Goal: Task Accomplishment & Management: Manage account settings

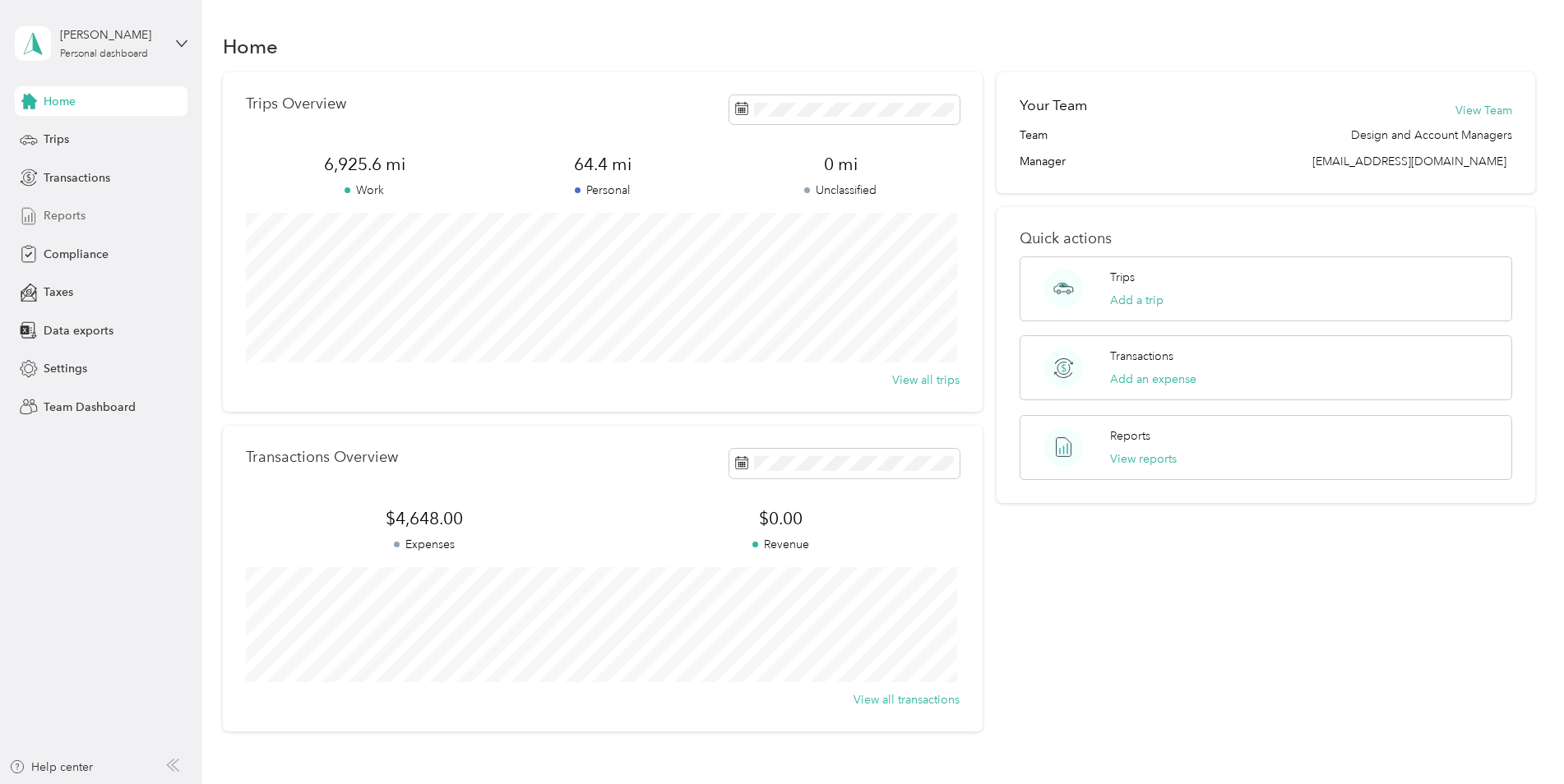
click at [74, 213] on span "Reports" at bounding box center [64, 215] width 42 height 17
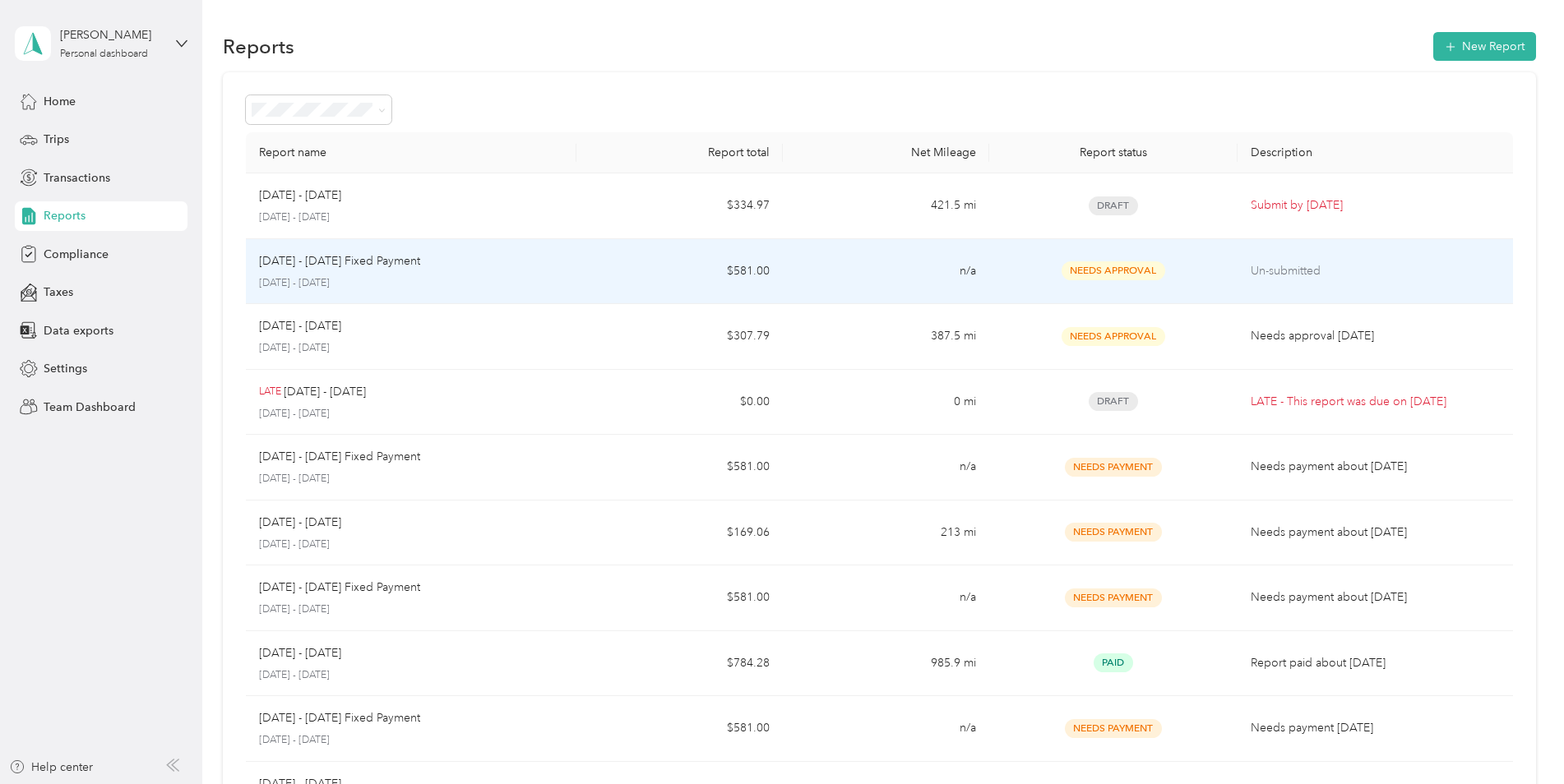
click at [1013, 276] on div "Needs Approval" at bounding box center [1112, 270] width 221 height 19
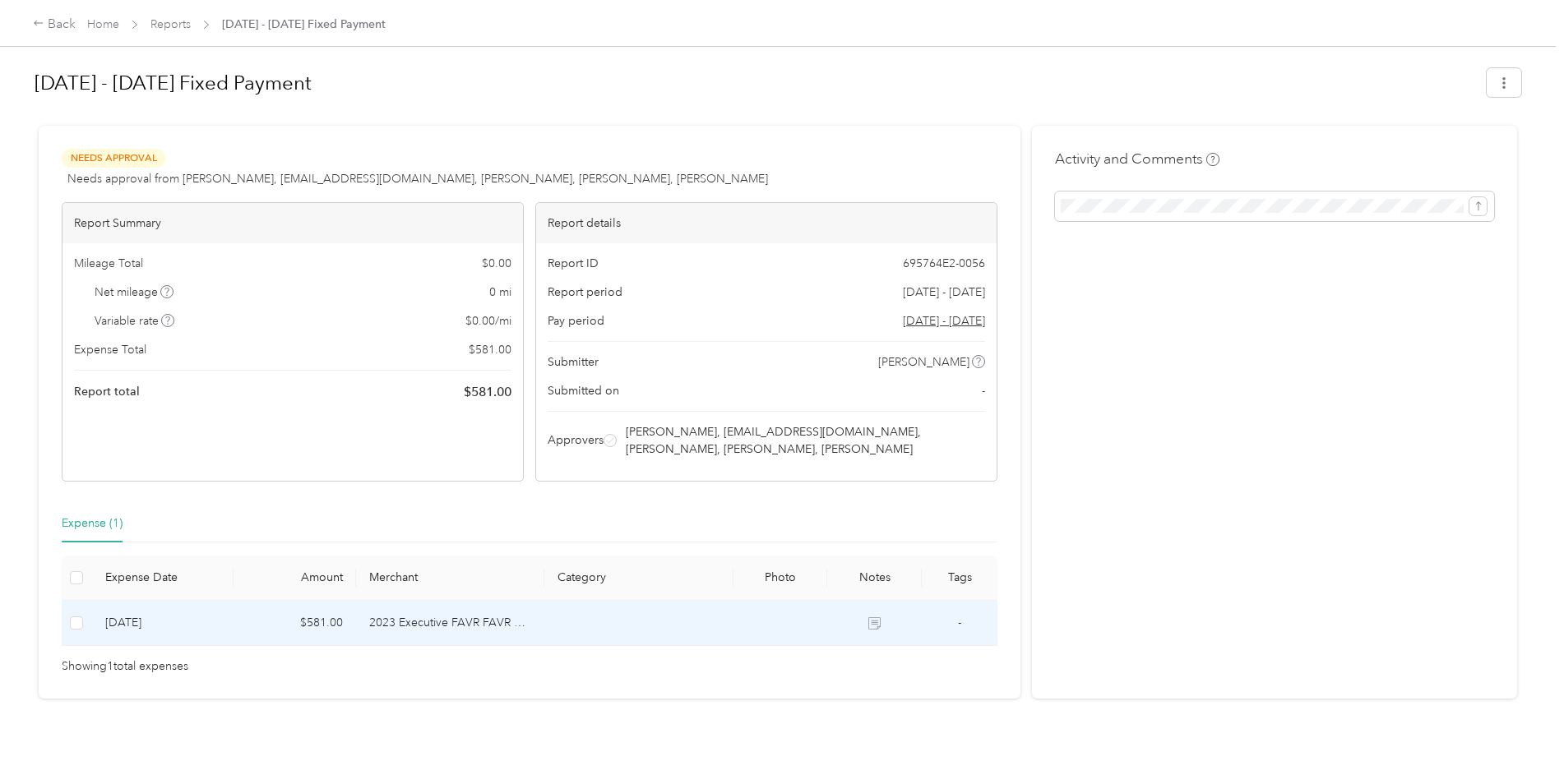
click at [85, 621] on td at bounding box center [77, 623] width 30 height 45
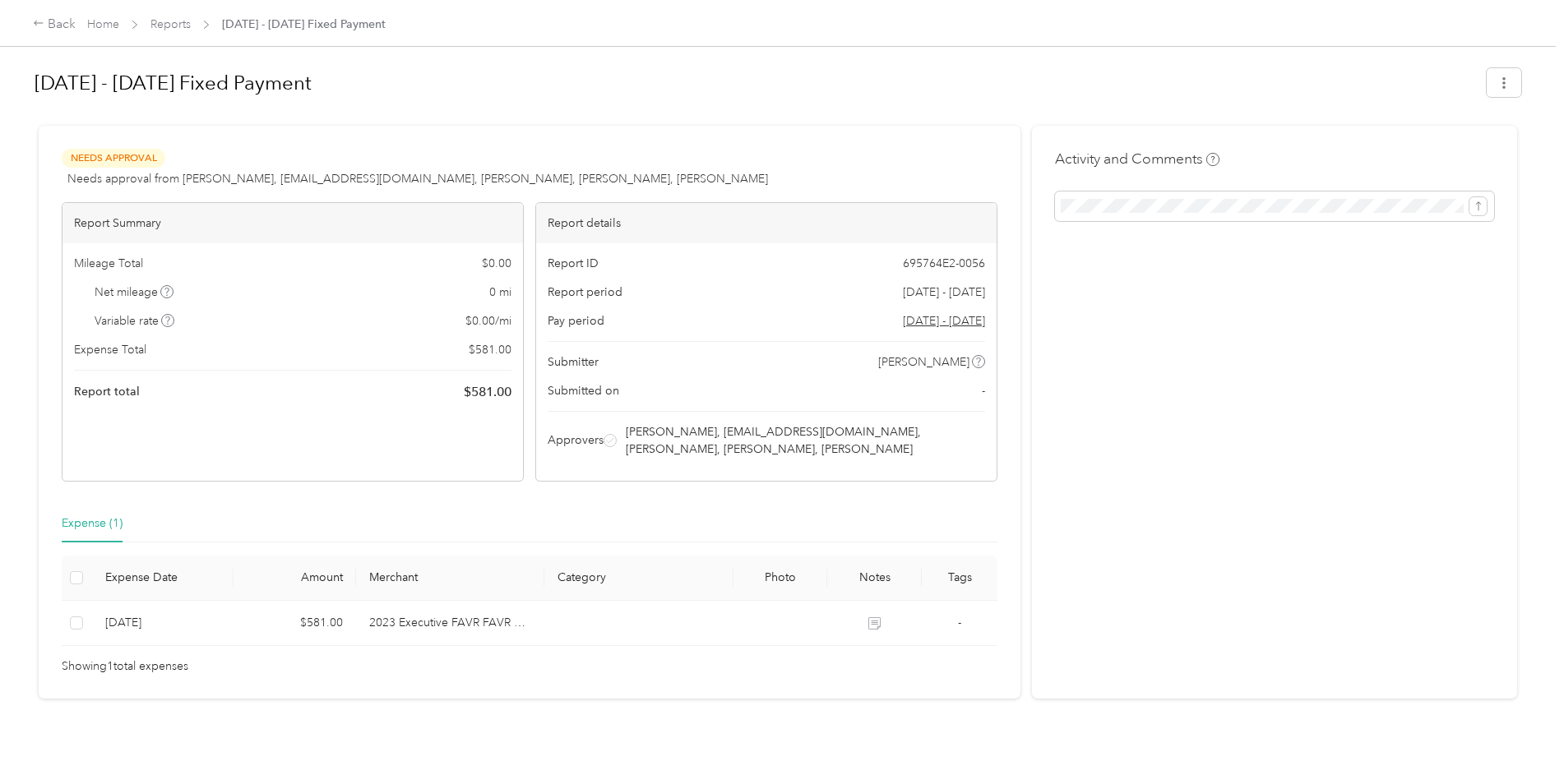
click at [167, 16] on span "Reports" at bounding box center [171, 24] width 40 height 17
click at [180, 21] on link "Reports" at bounding box center [171, 24] width 40 height 14
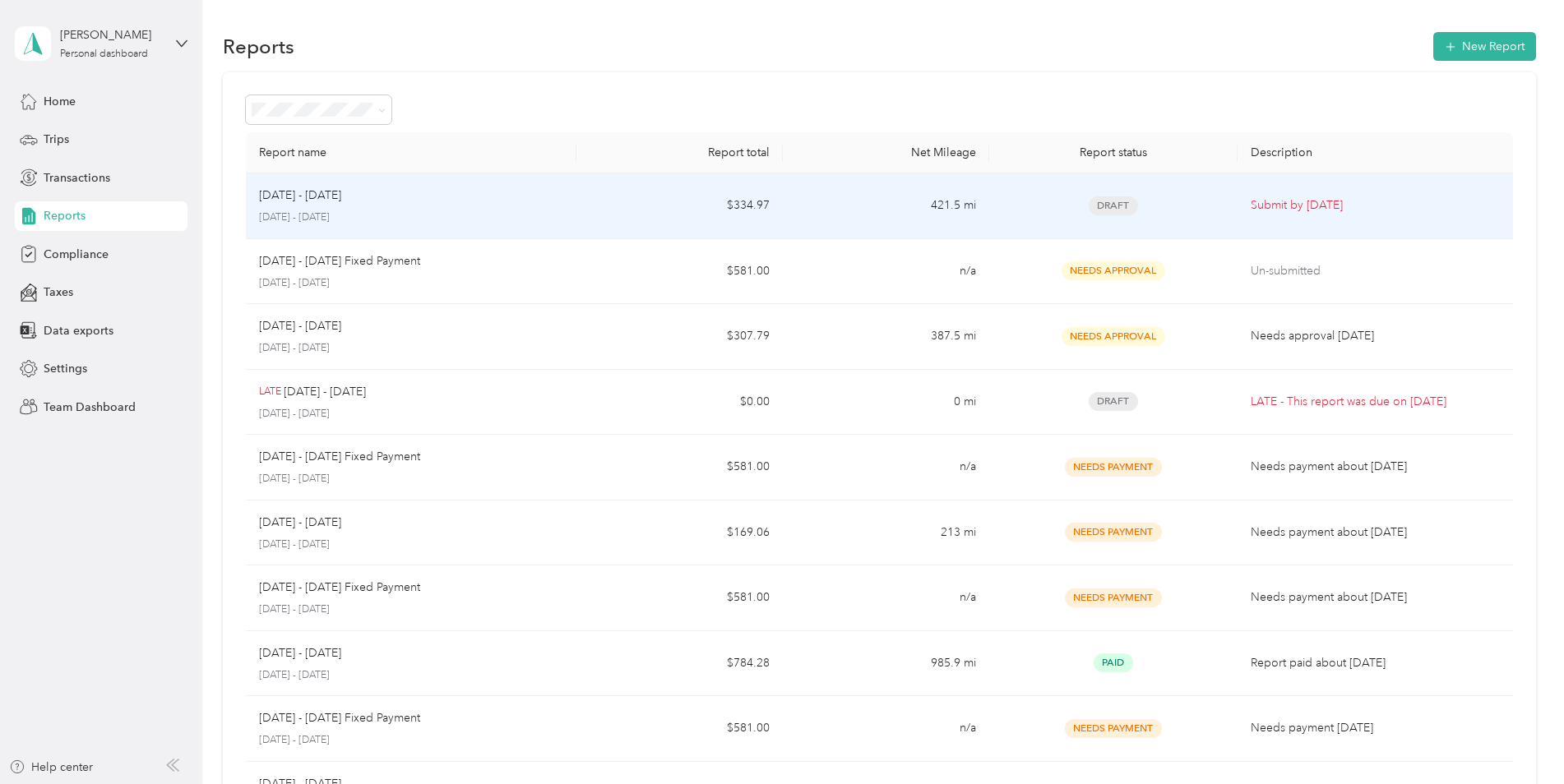
click at [518, 209] on div "[DATE] - [DATE] [DATE] - [DATE]" at bounding box center [410, 205] width 304 height 39
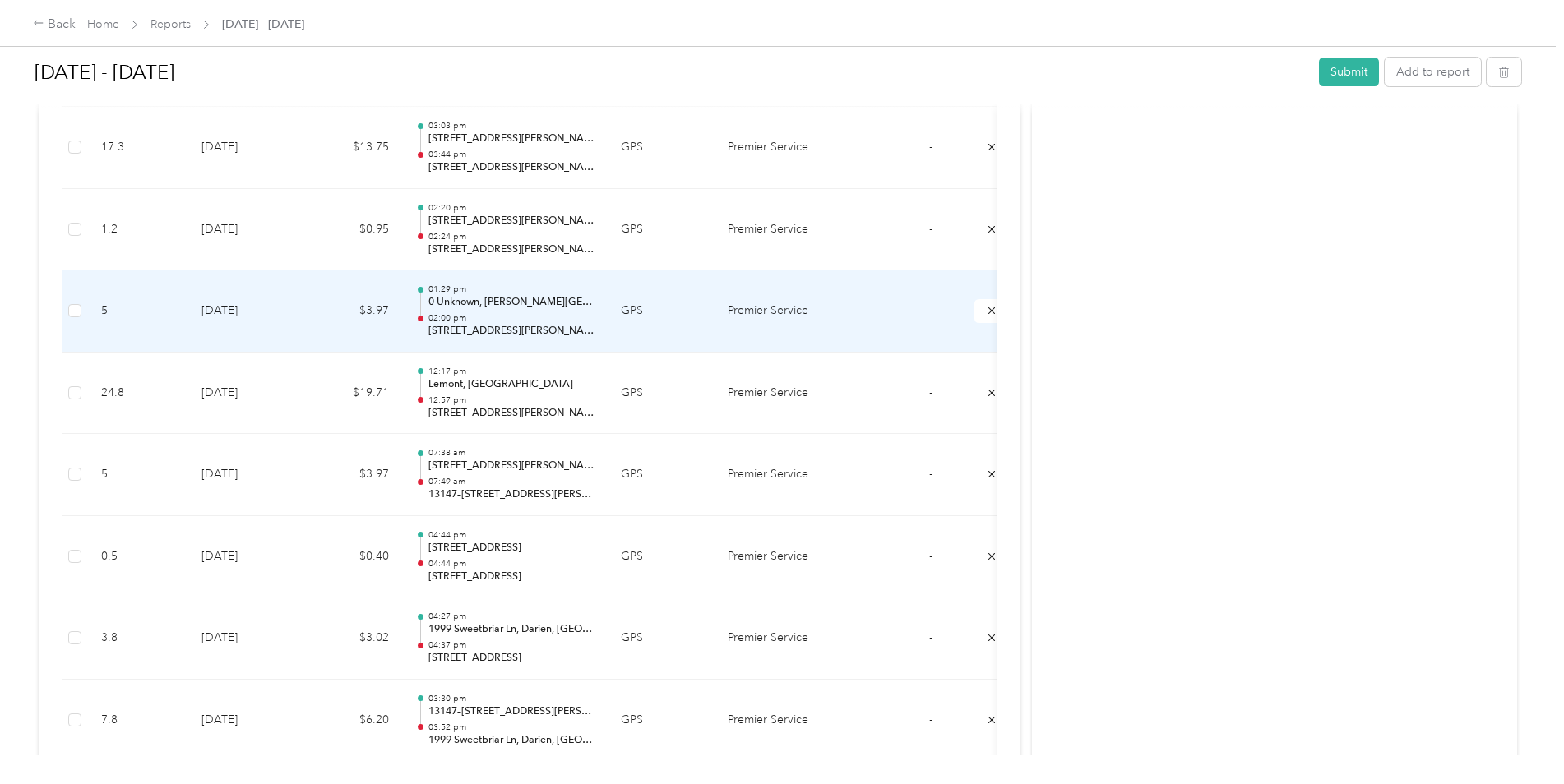
scroll to position [657, 0]
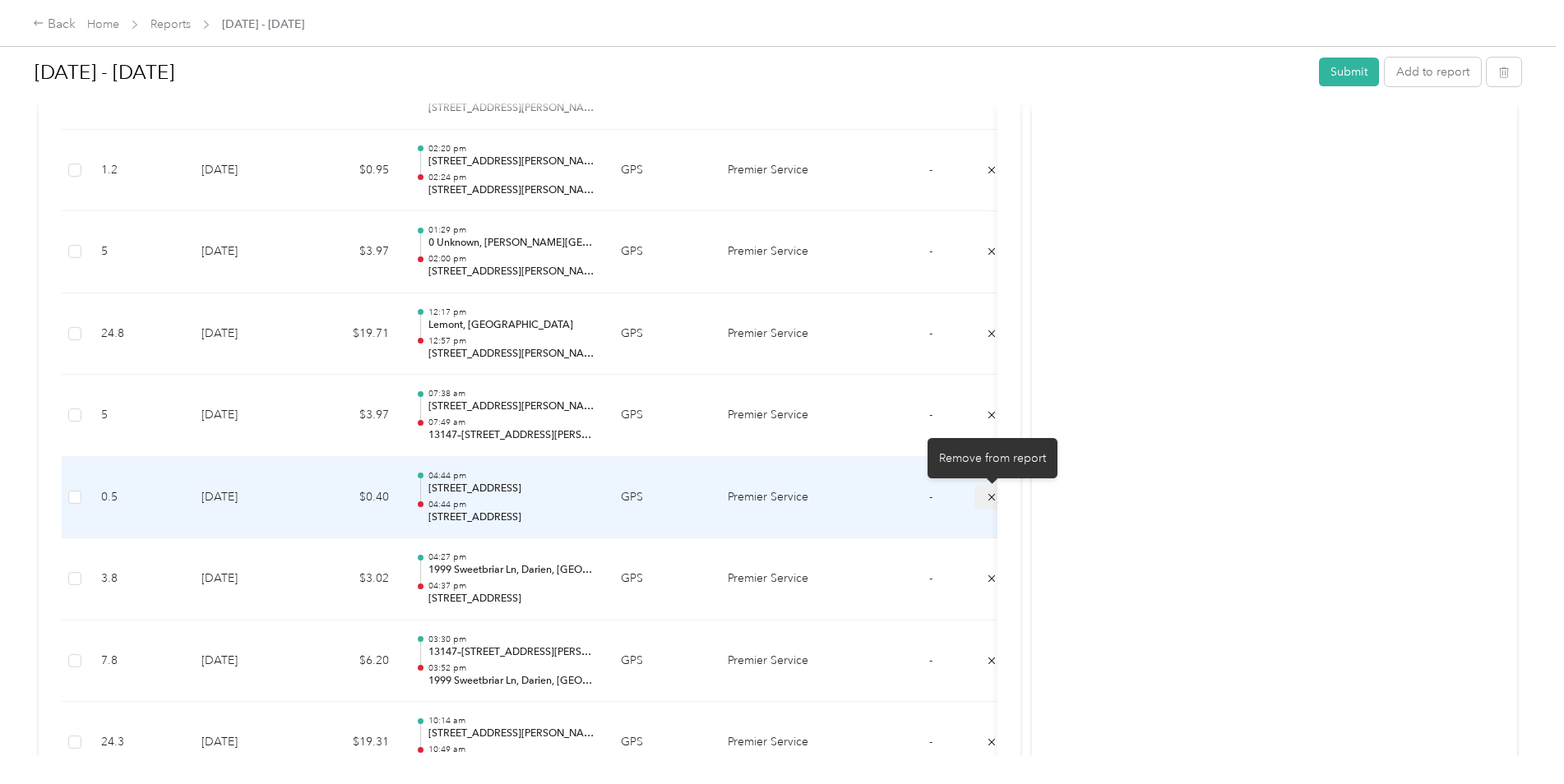
click at [986, 498] on icon "submit" at bounding box center [991, 497] width 12 height 12
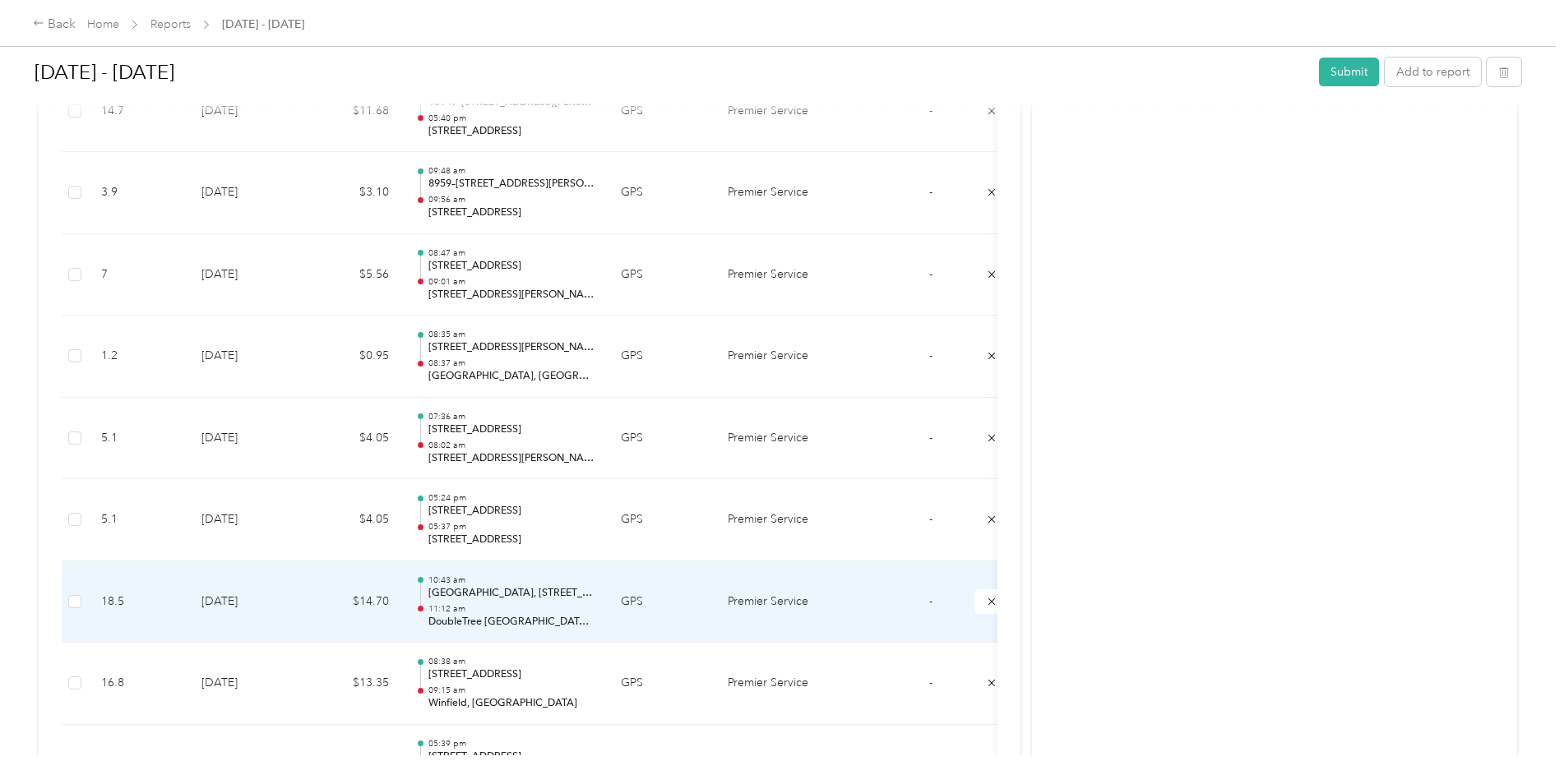
scroll to position [1397, 0]
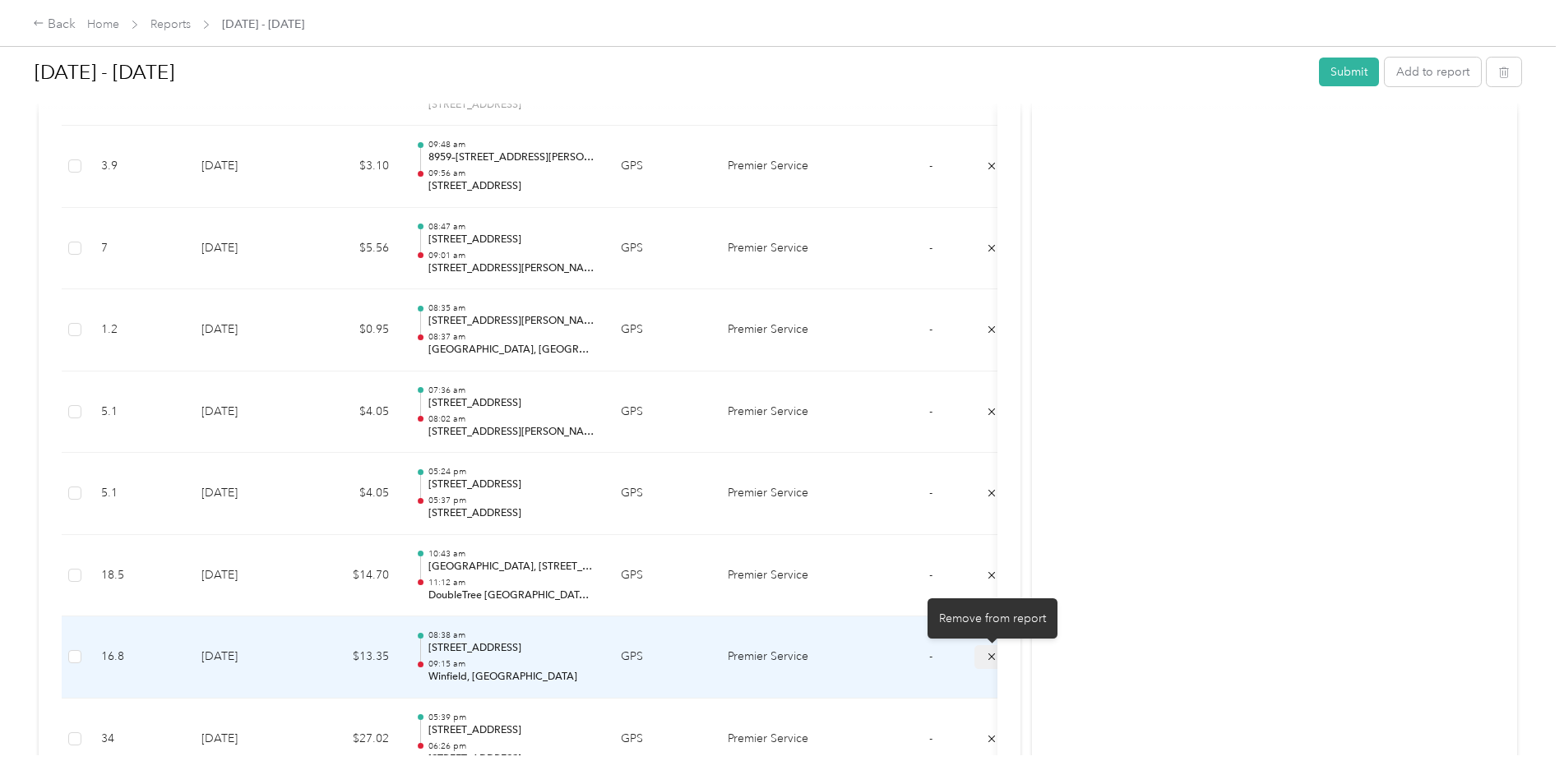
click at [989, 660] on icon "submit" at bounding box center [991, 656] width 12 height 12
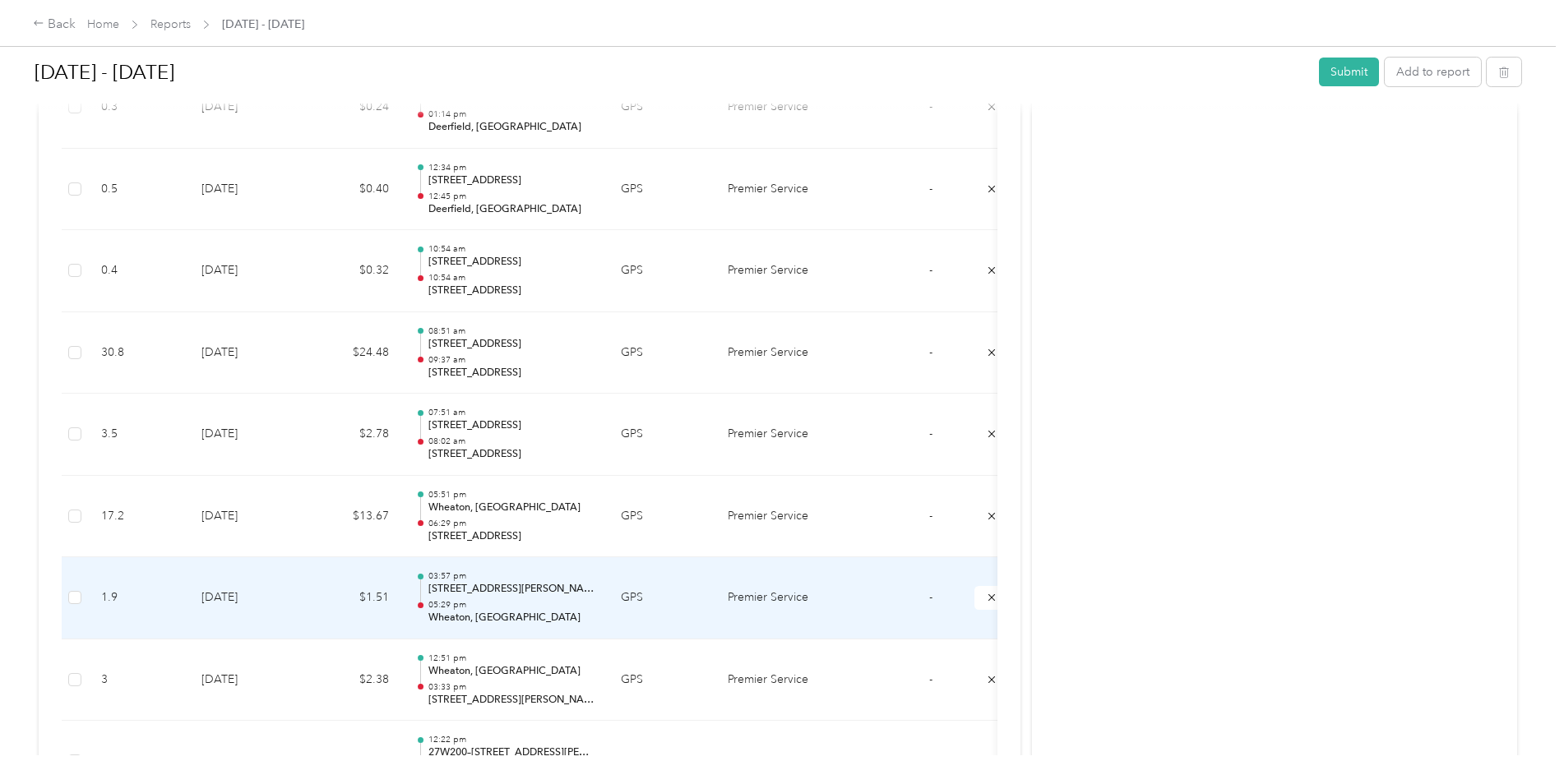
scroll to position [2465, 0]
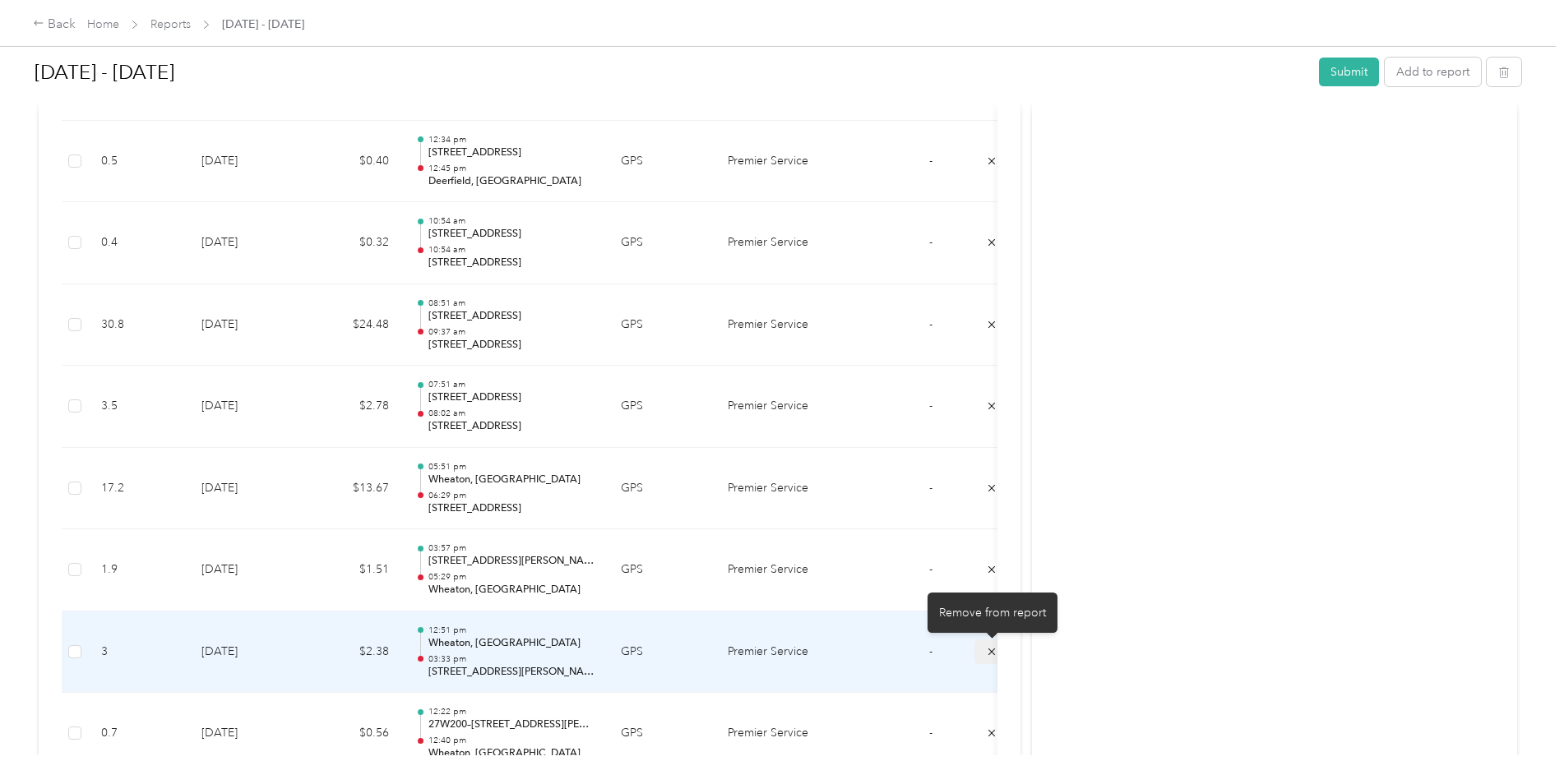
click at [988, 650] on icon "submit" at bounding box center [991, 651] width 12 height 12
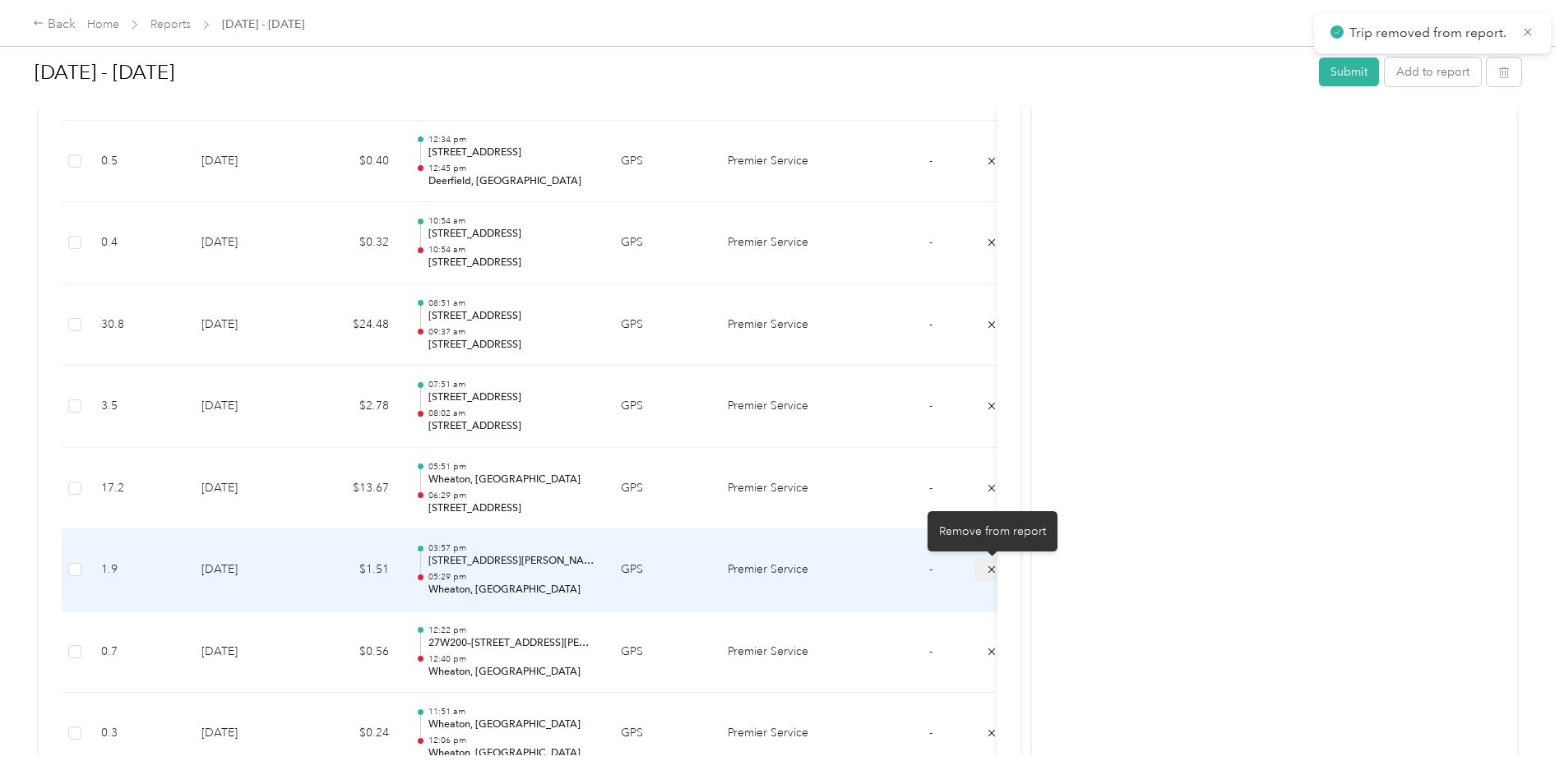
click at [986, 569] on icon "submit" at bounding box center [991, 569] width 12 height 12
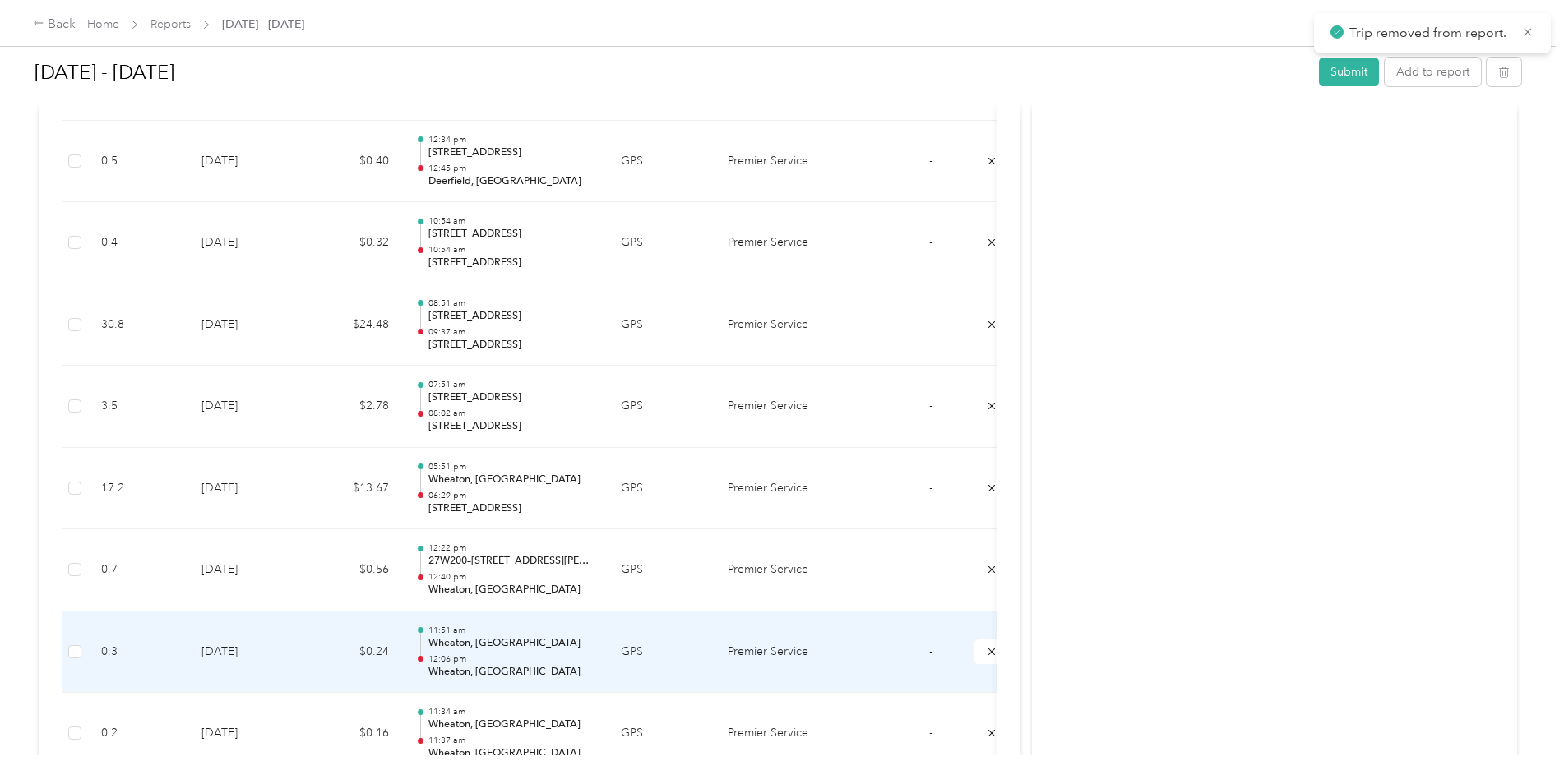
scroll to position [2547, 0]
click at [989, 653] on icon "submit" at bounding box center [991, 651] width 7 height 7
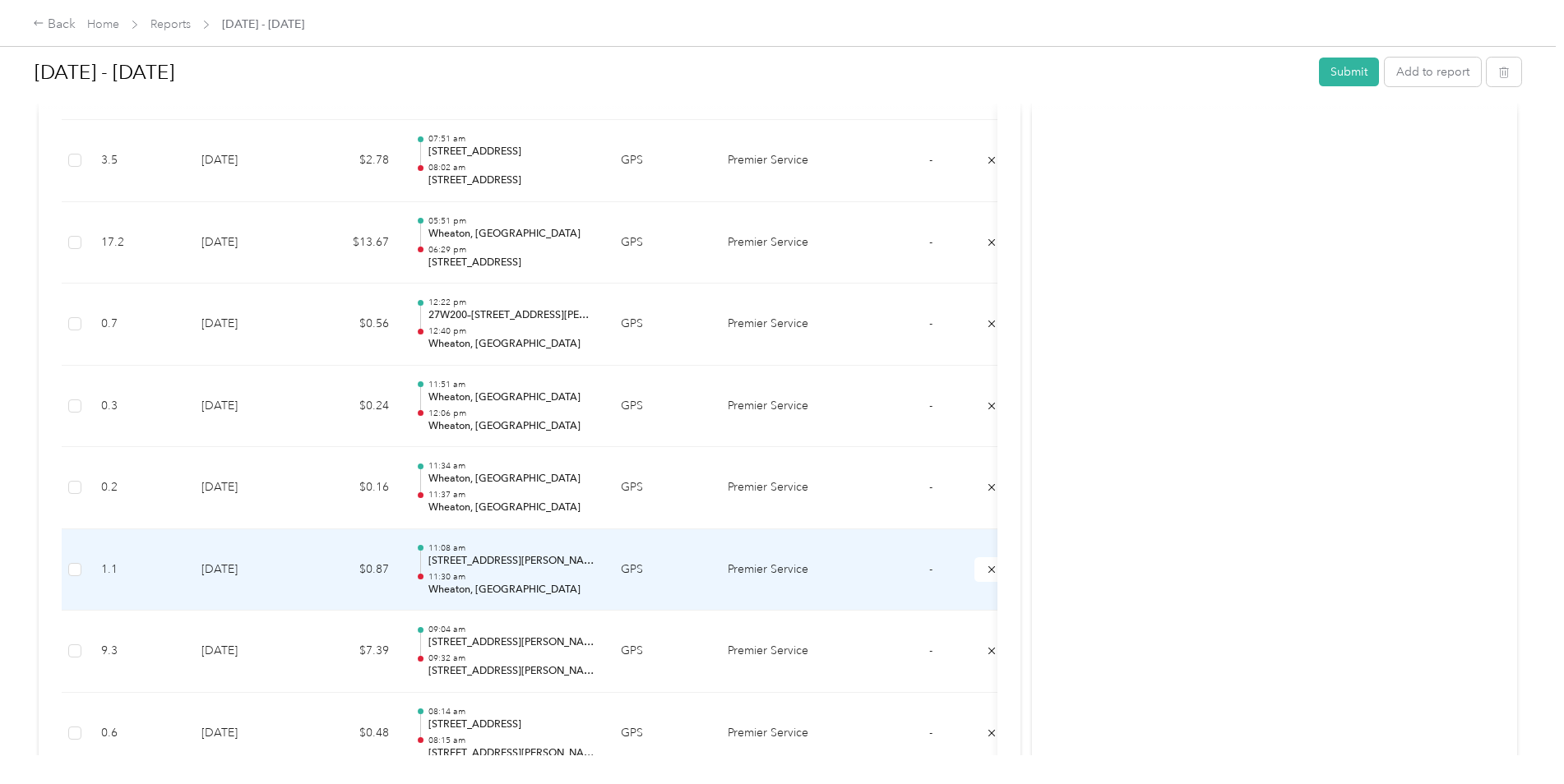
scroll to position [2712, 0]
click at [987, 572] on icon "submit" at bounding box center [991, 568] width 12 height 12
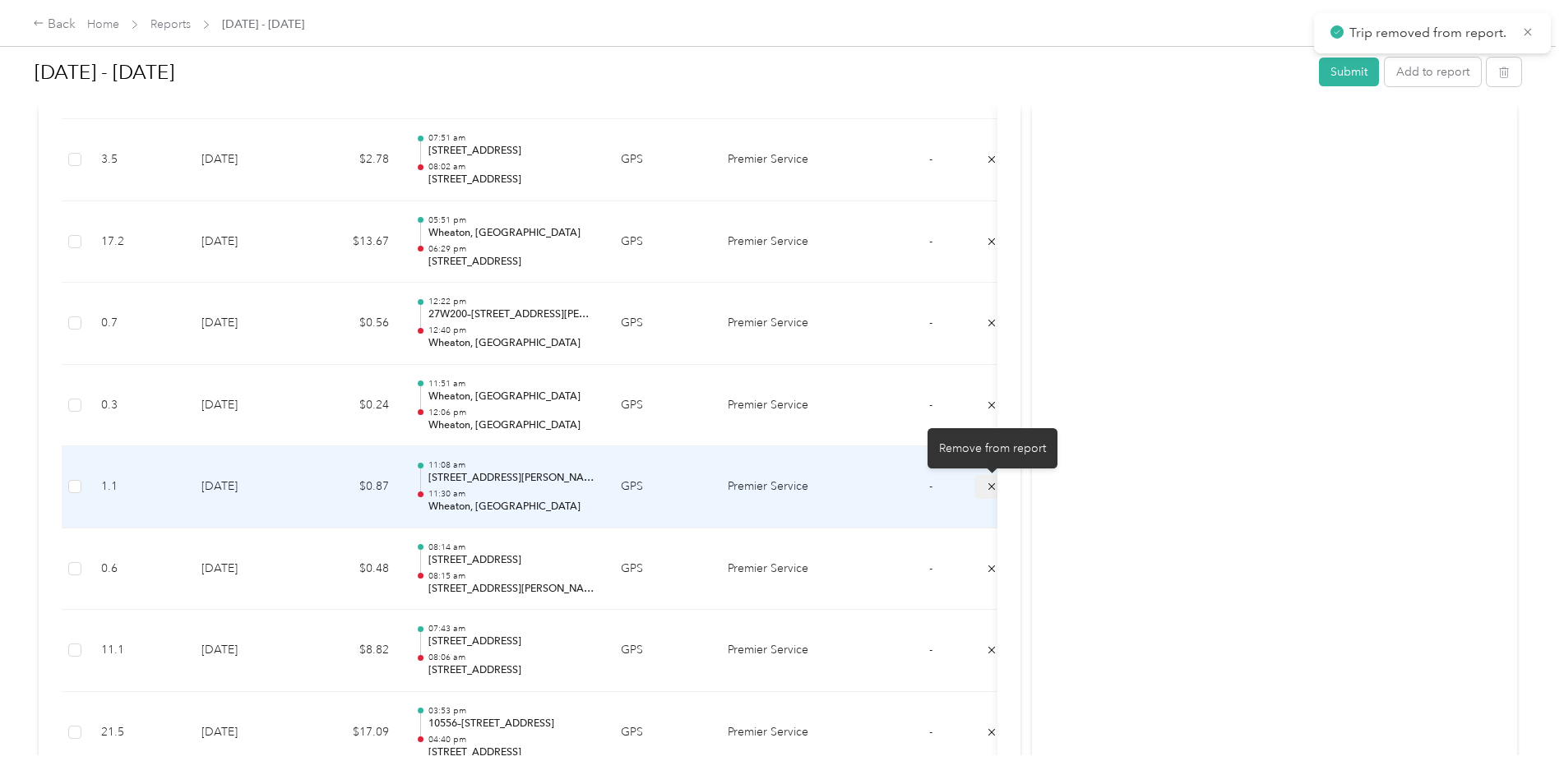
click at [984, 488] on button "submit" at bounding box center [991, 487] width 35 height 24
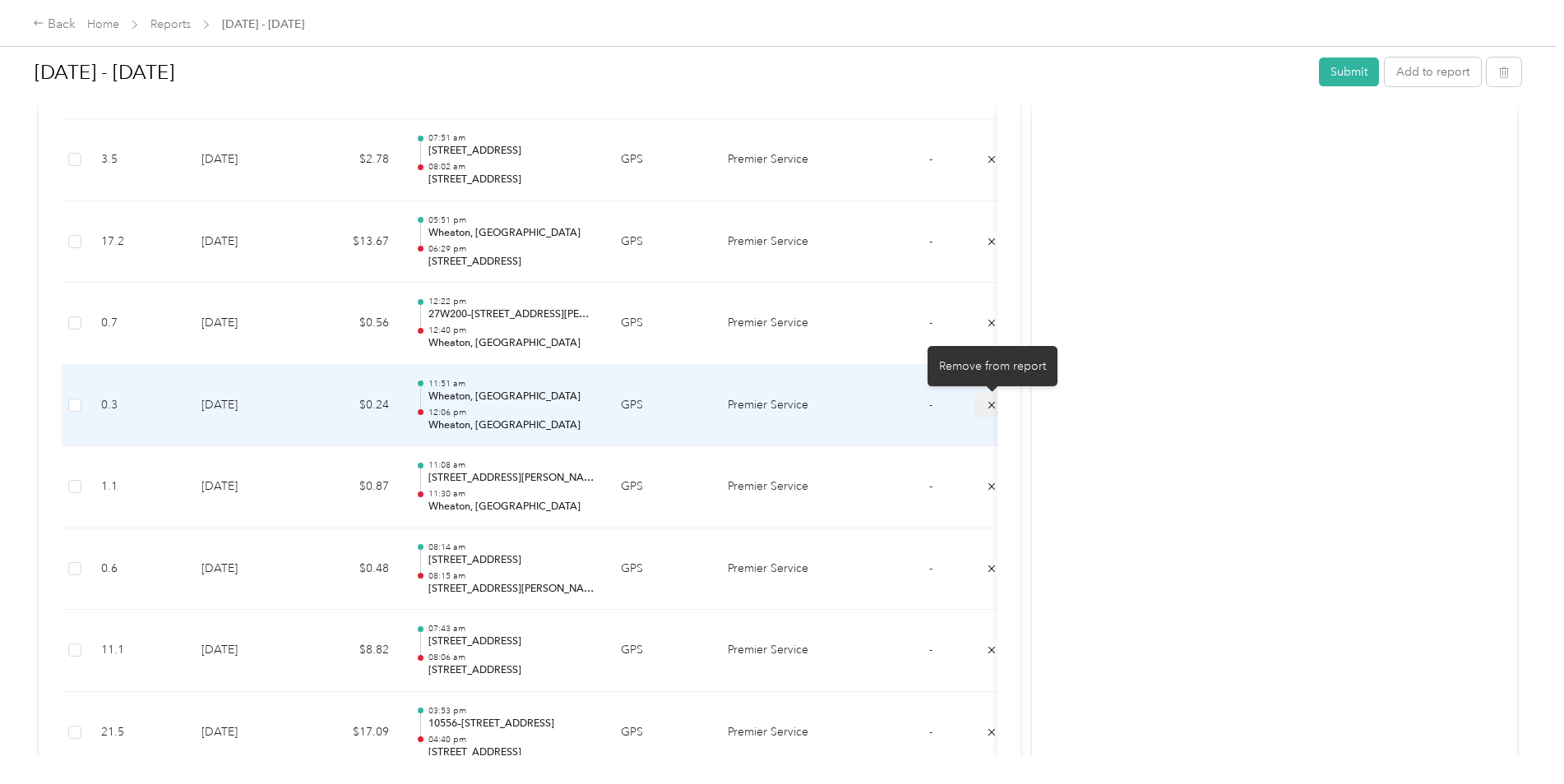
click at [987, 408] on icon "submit" at bounding box center [991, 405] width 12 height 12
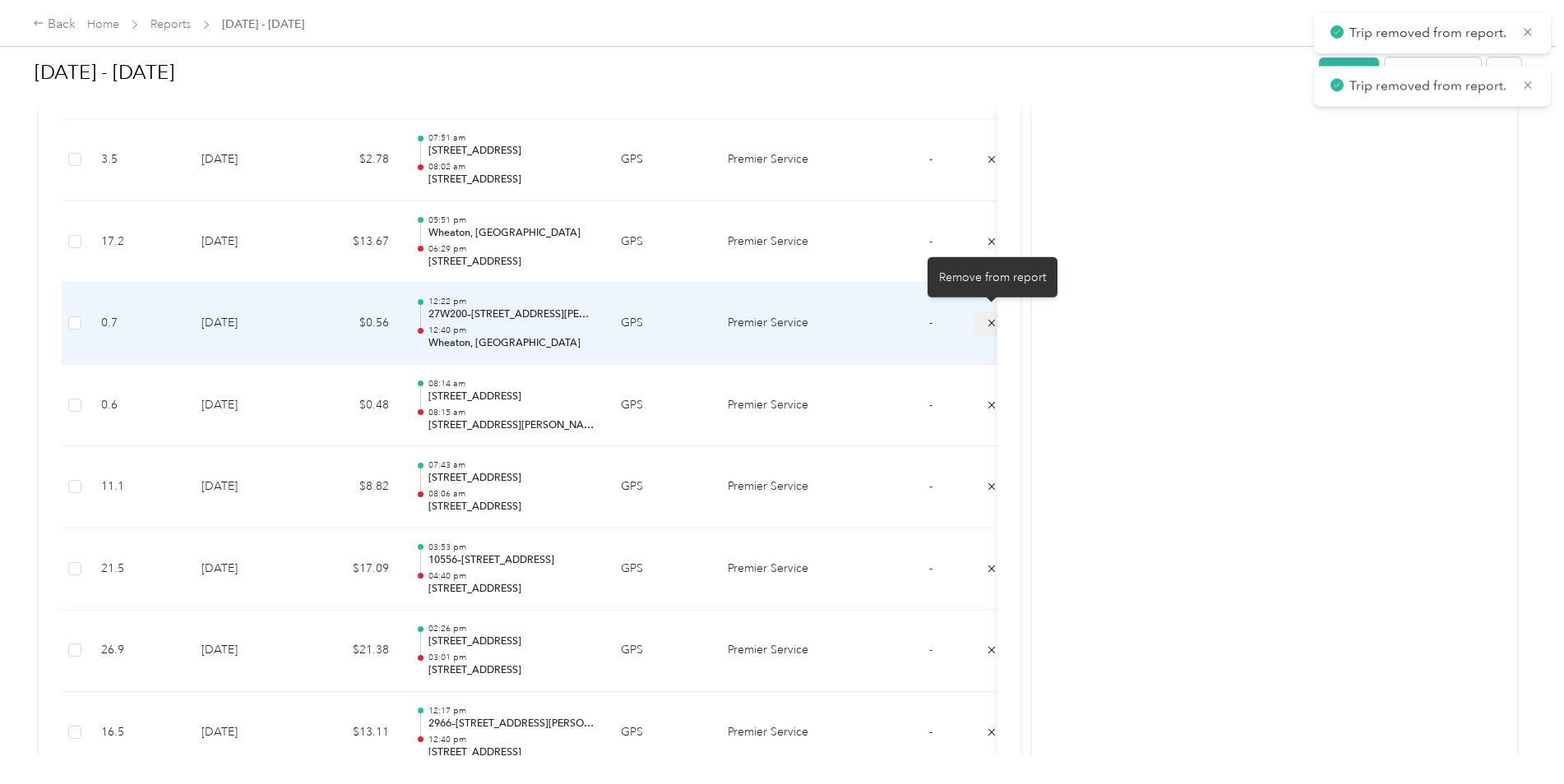
click at [989, 327] on icon "submit" at bounding box center [991, 323] width 12 height 12
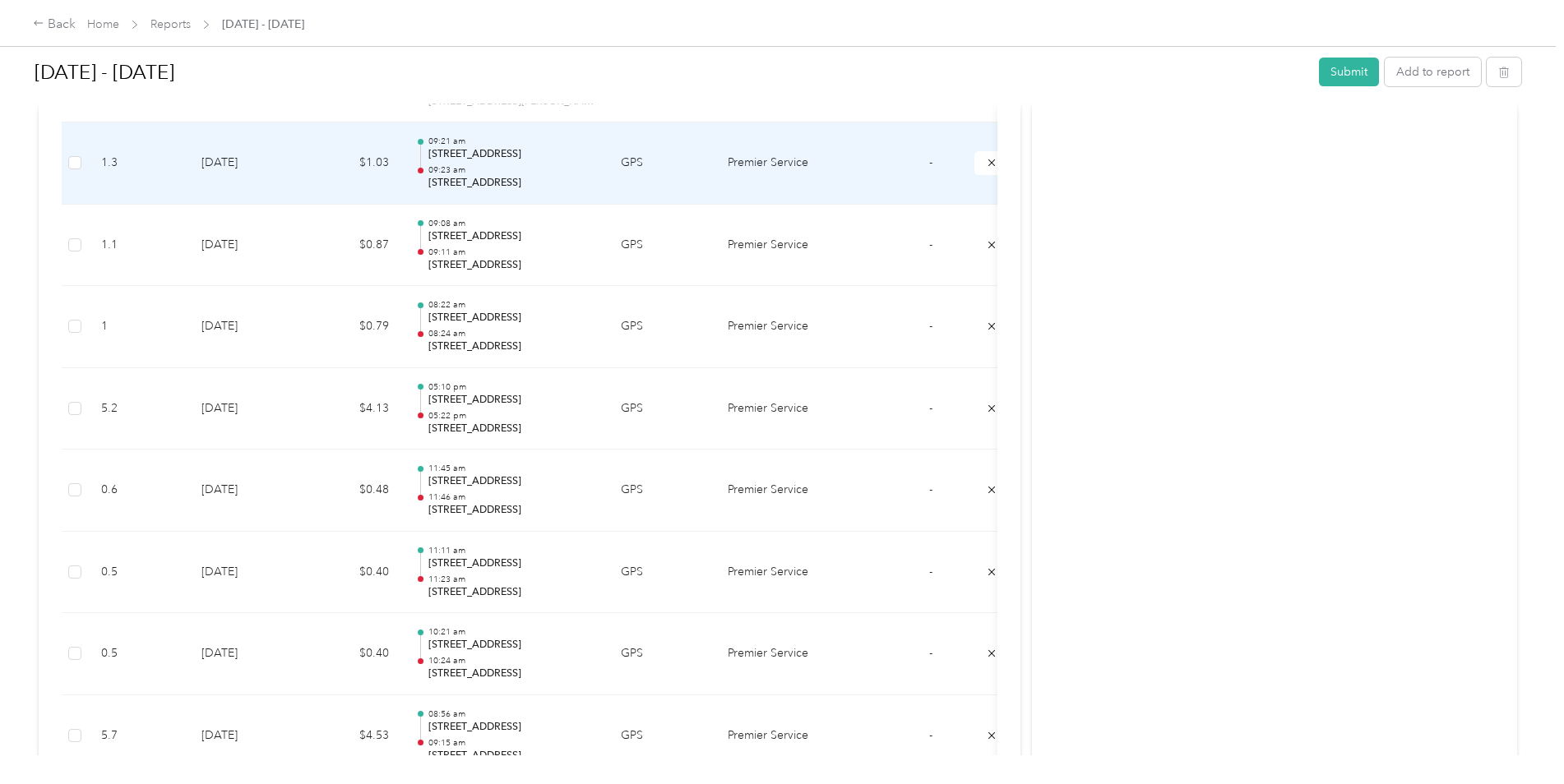
scroll to position [3533, 0]
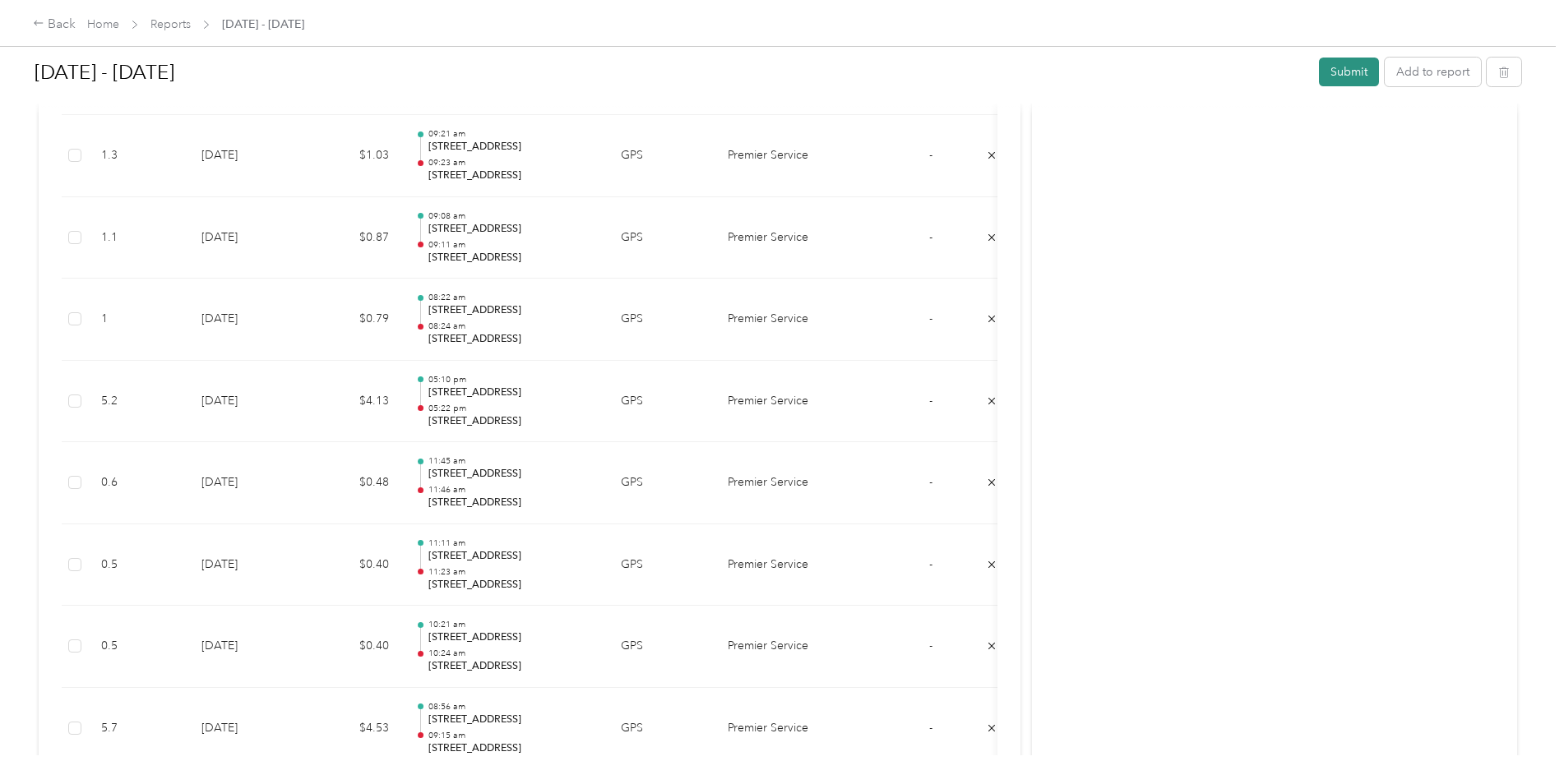
click at [1338, 80] on button "Submit" at bounding box center [1348, 72] width 60 height 29
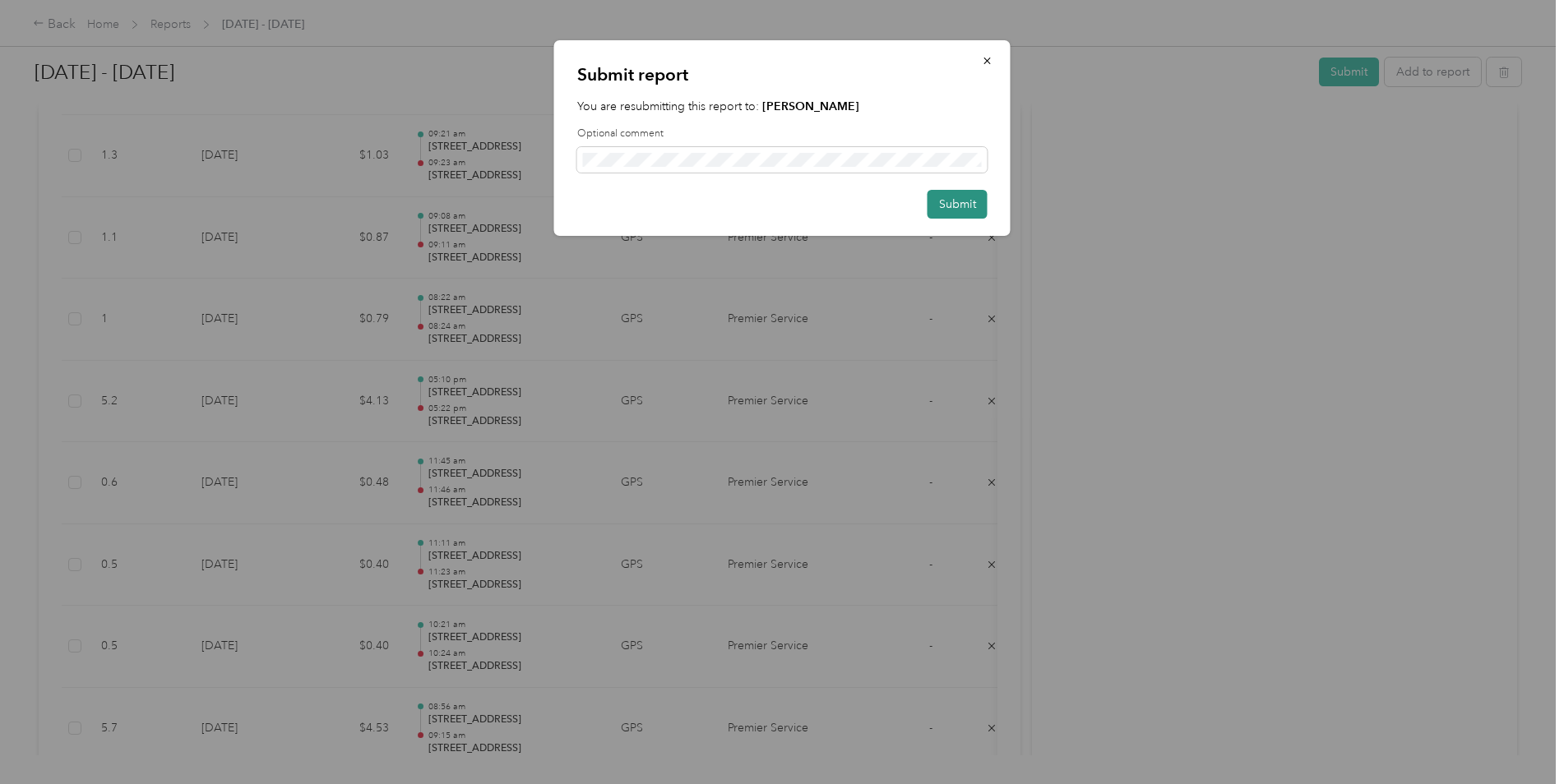
click at [970, 203] on button "Submit" at bounding box center [957, 203] width 60 height 29
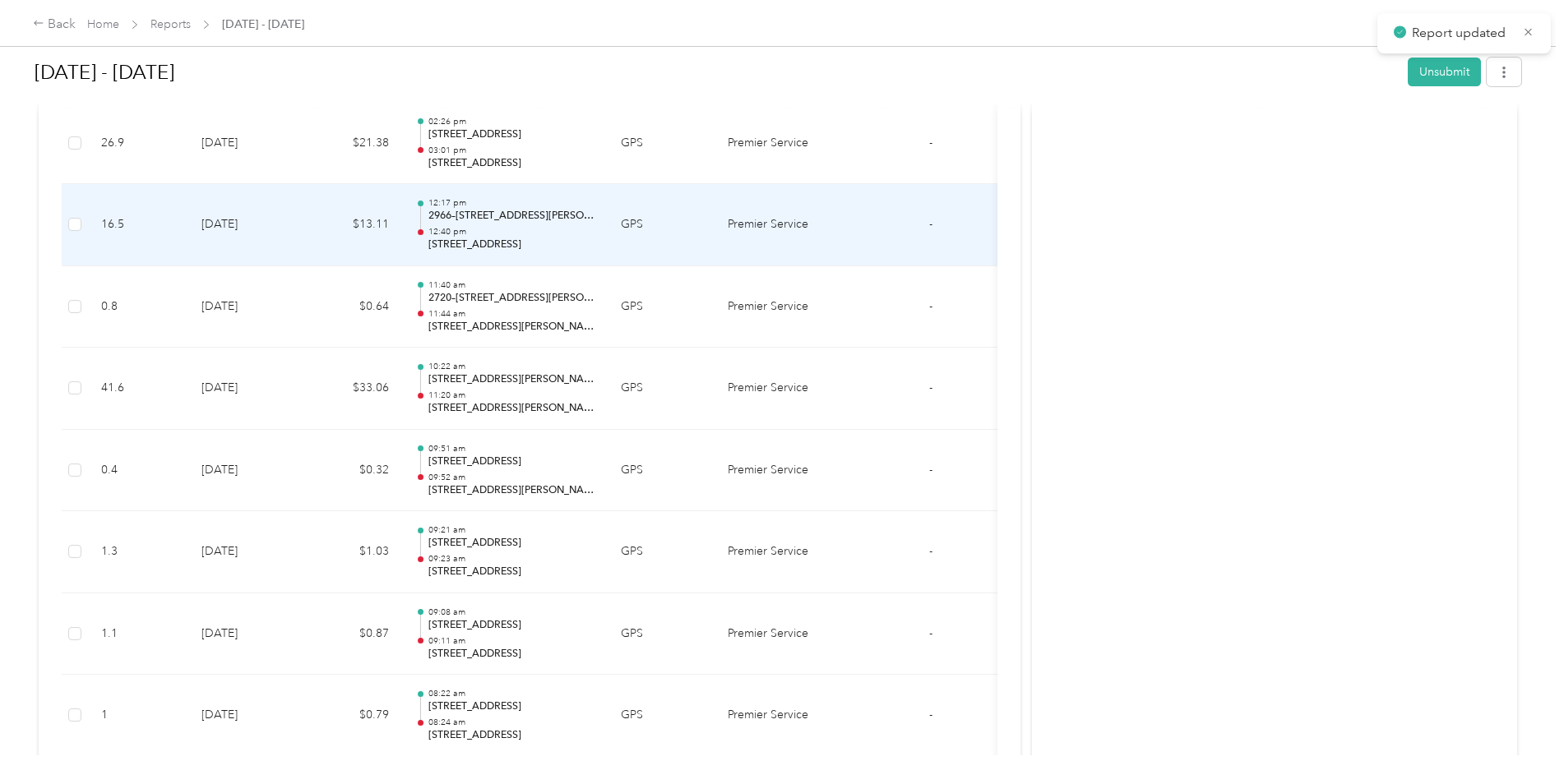
scroll to position [3082, 0]
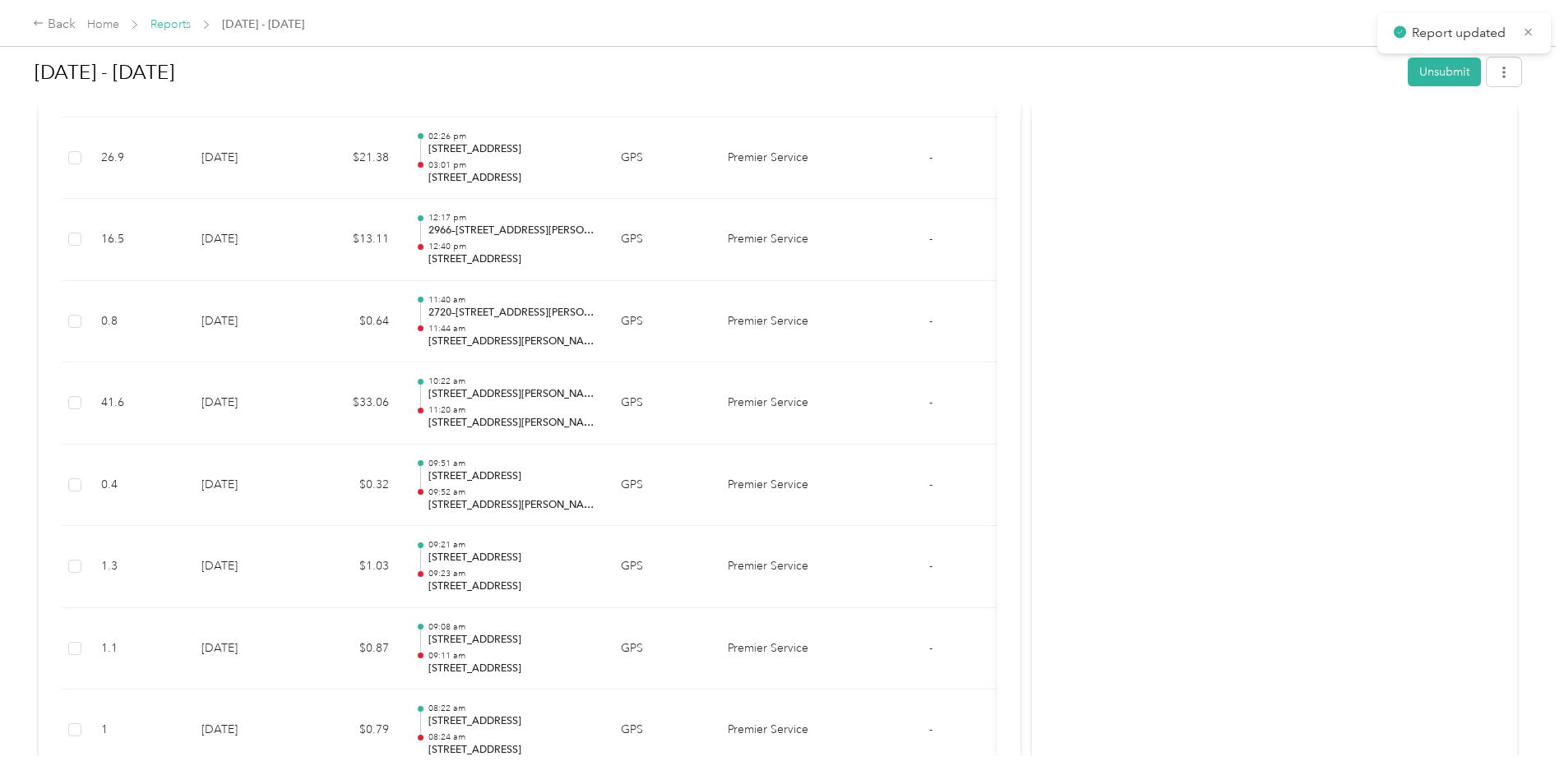
click at [172, 26] on link "Reports" at bounding box center [171, 24] width 40 height 14
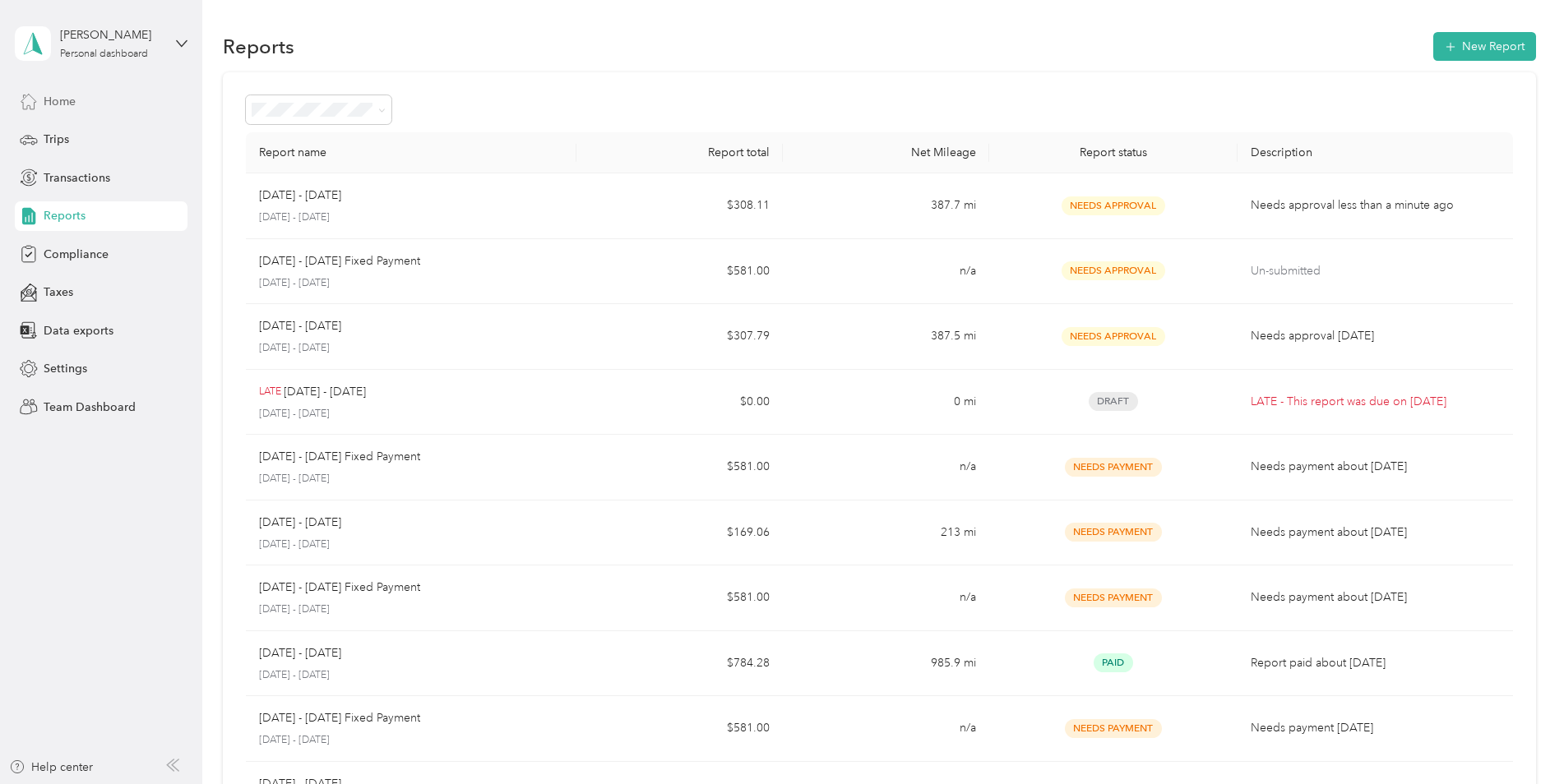
click at [54, 100] on span "Home" at bounding box center [59, 101] width 32 height 17
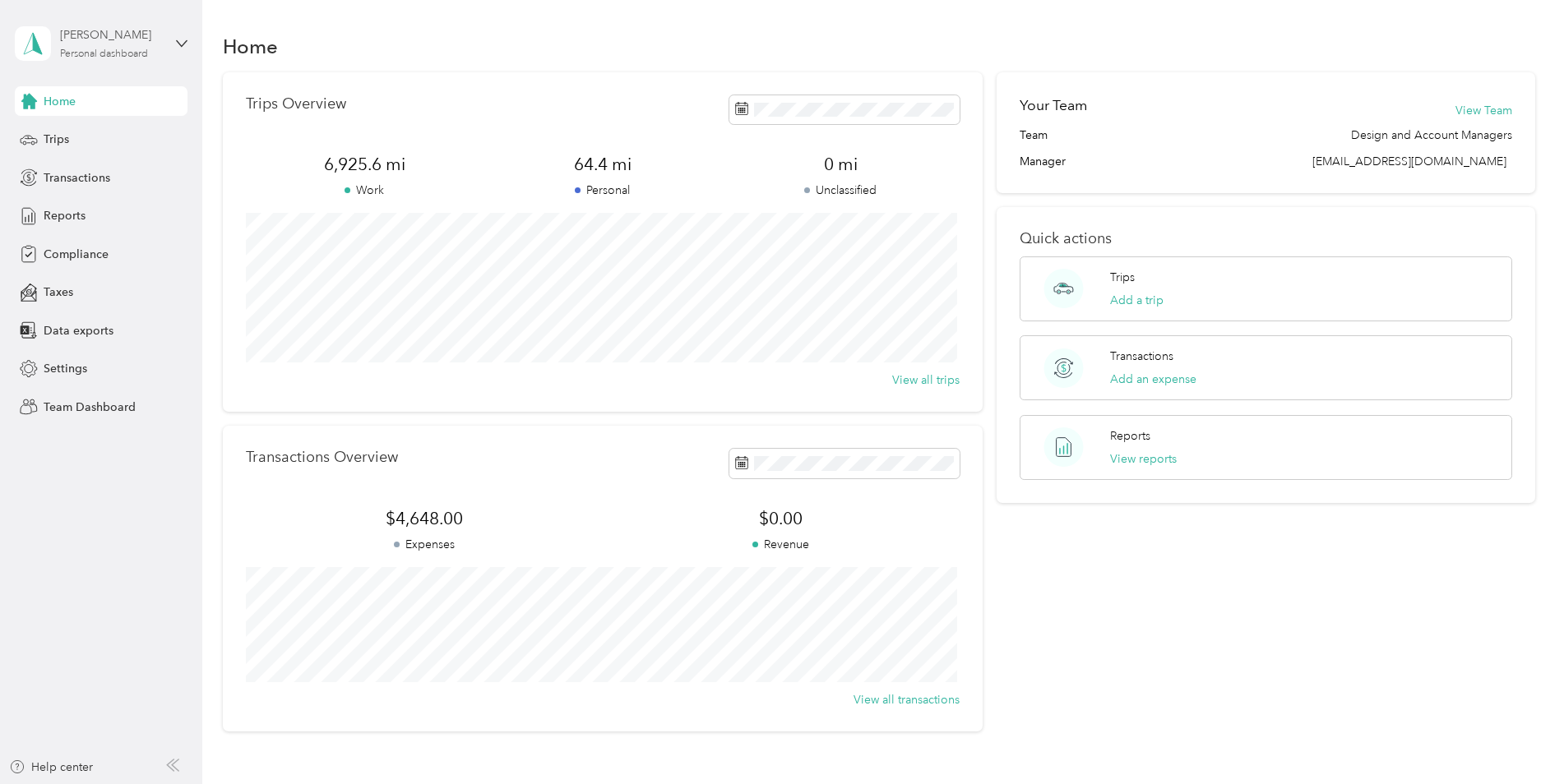
click at [93, 49] on div "Personal dashboard" at bounding box center [104, 54] width 88 height 10
click at [102, 137] on div "Team dashboard" at bounding box center [73, 135] width 88 height 17
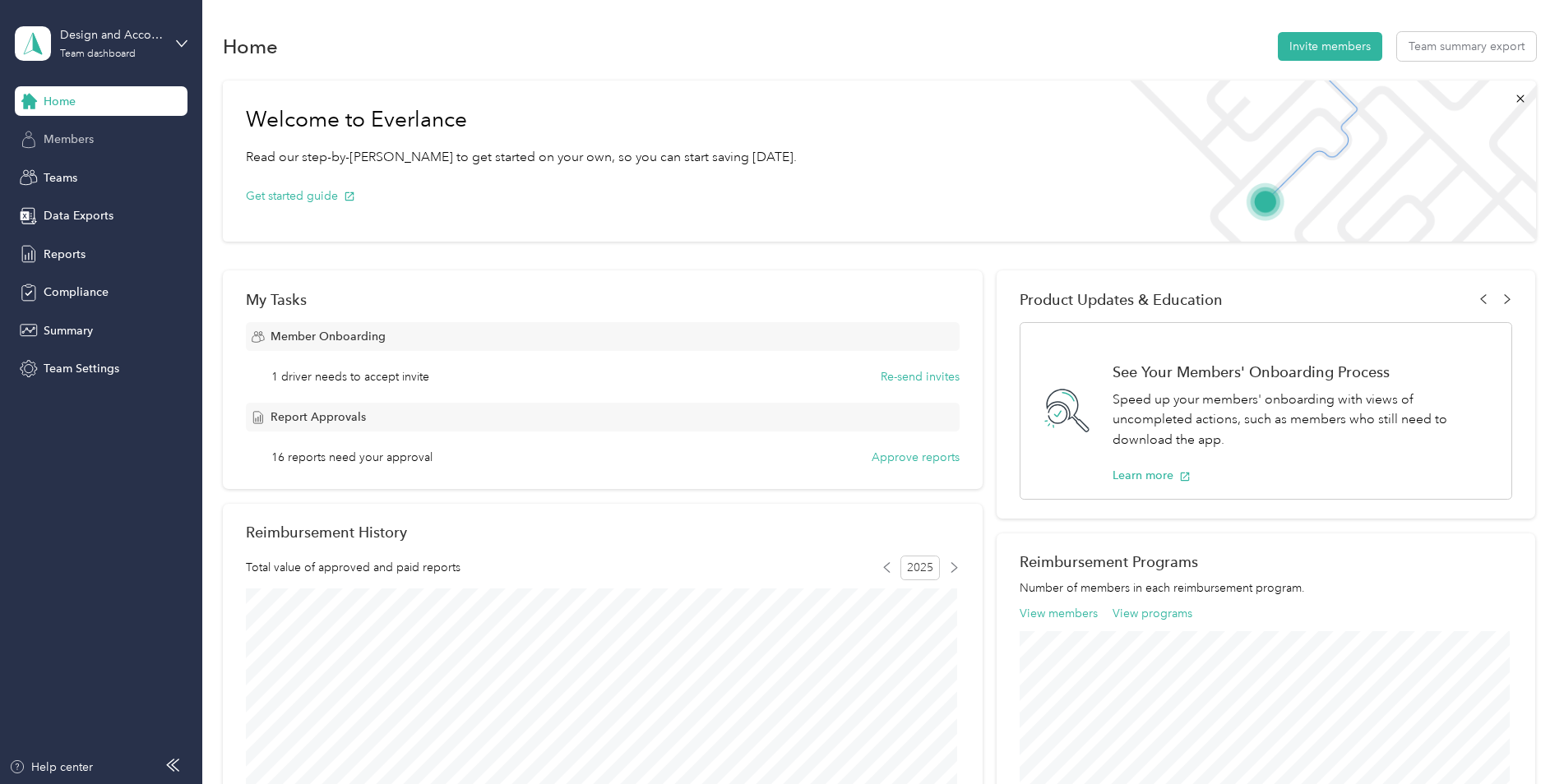
click at [62, 133] on span "Members" at bounding box center [68, 139] width 50 height 17
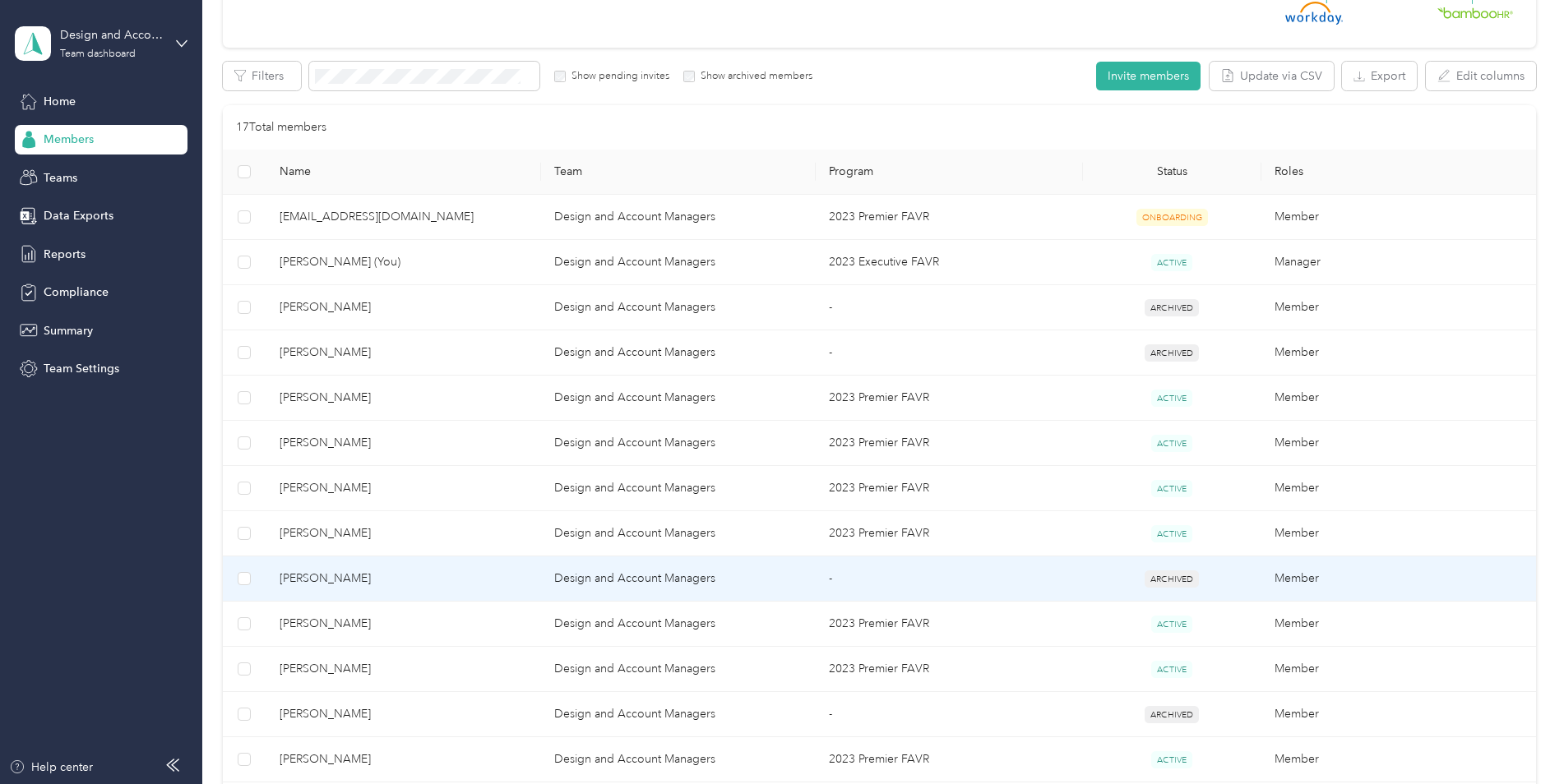
scroll to position [411, 0]
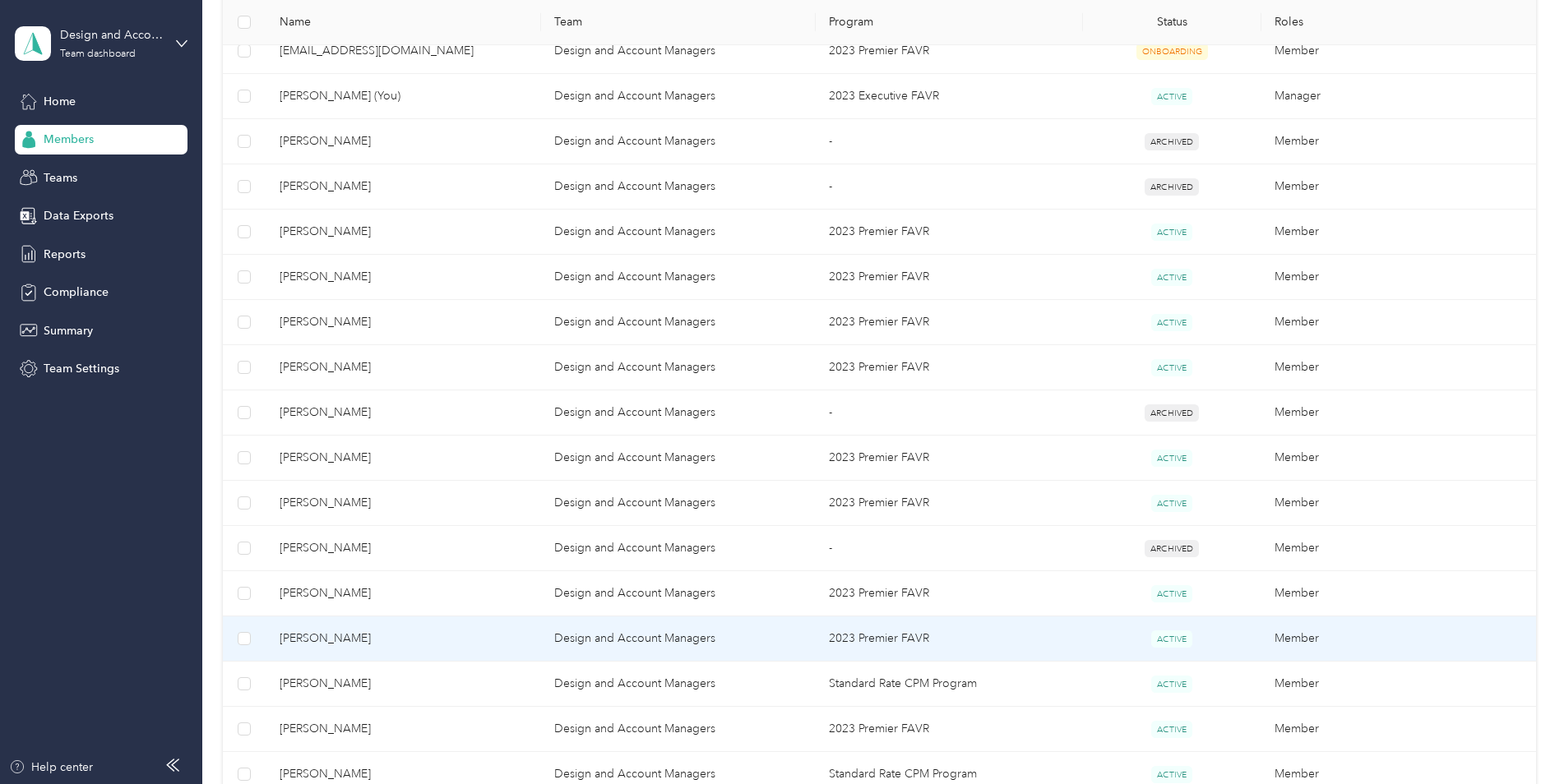
click at [410, 630] on span "[PERSON_NAME]" at bounding box center [403, 638] width 248 height 18
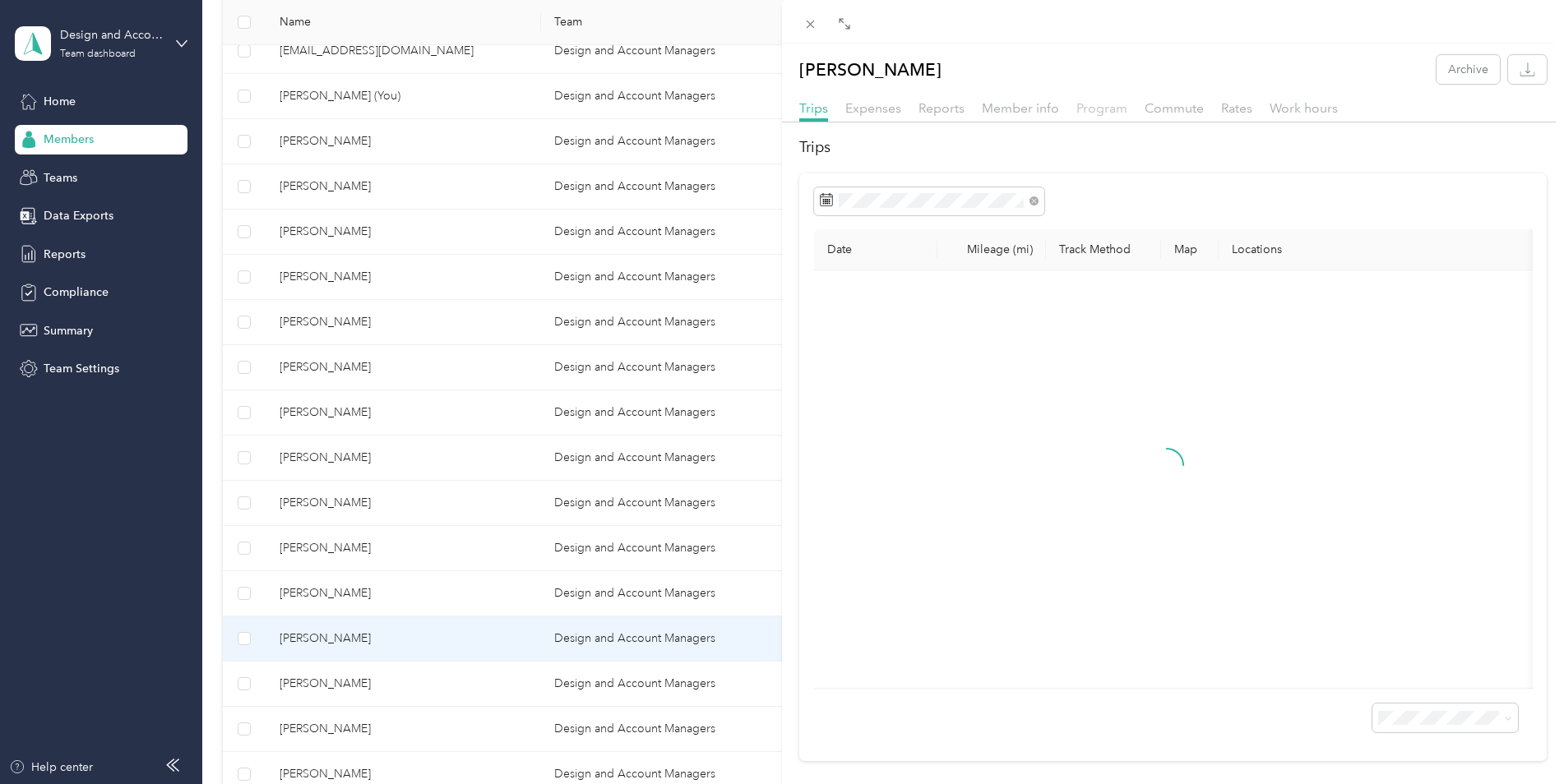
click at [1116, 103] on span "Program" at bounding box center [1102, 108] width 51 height 16
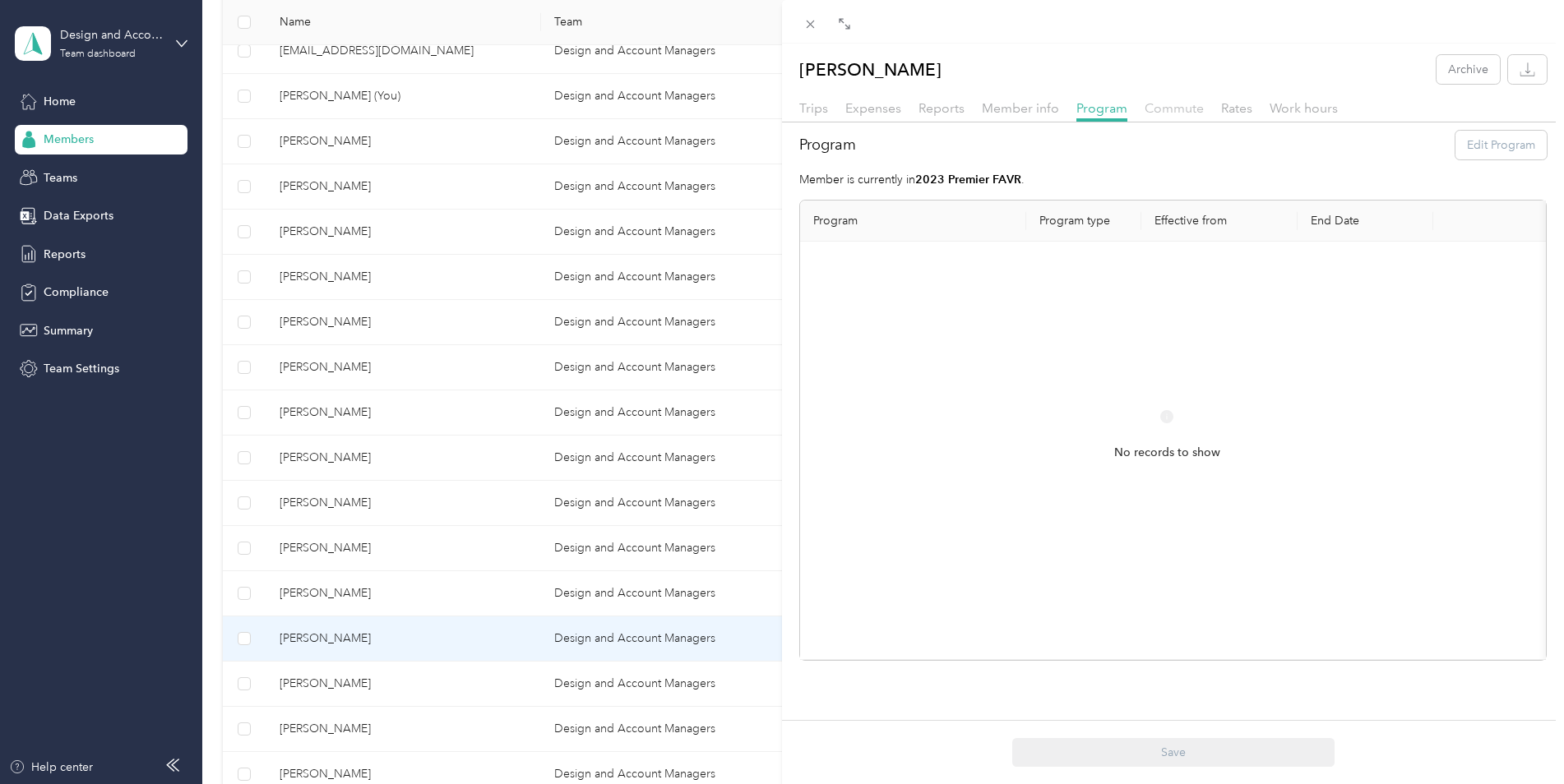
click at [1164, 105] on span "Commute" at bounding box center [1174, 108] width 59 height 16
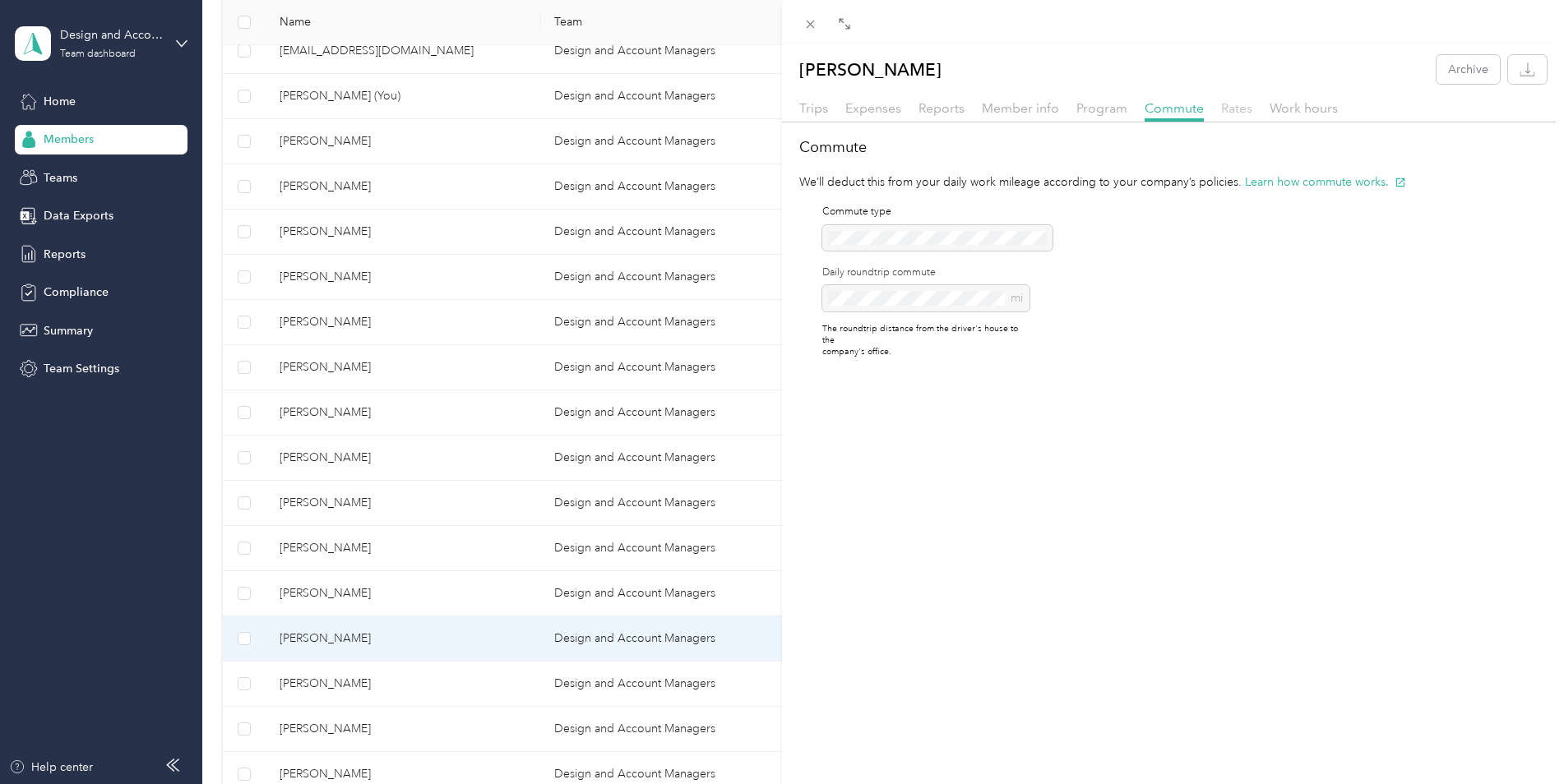
click at [1233, 110] on span "Rates" at bounding box center [1237, 108] width 31 height 16
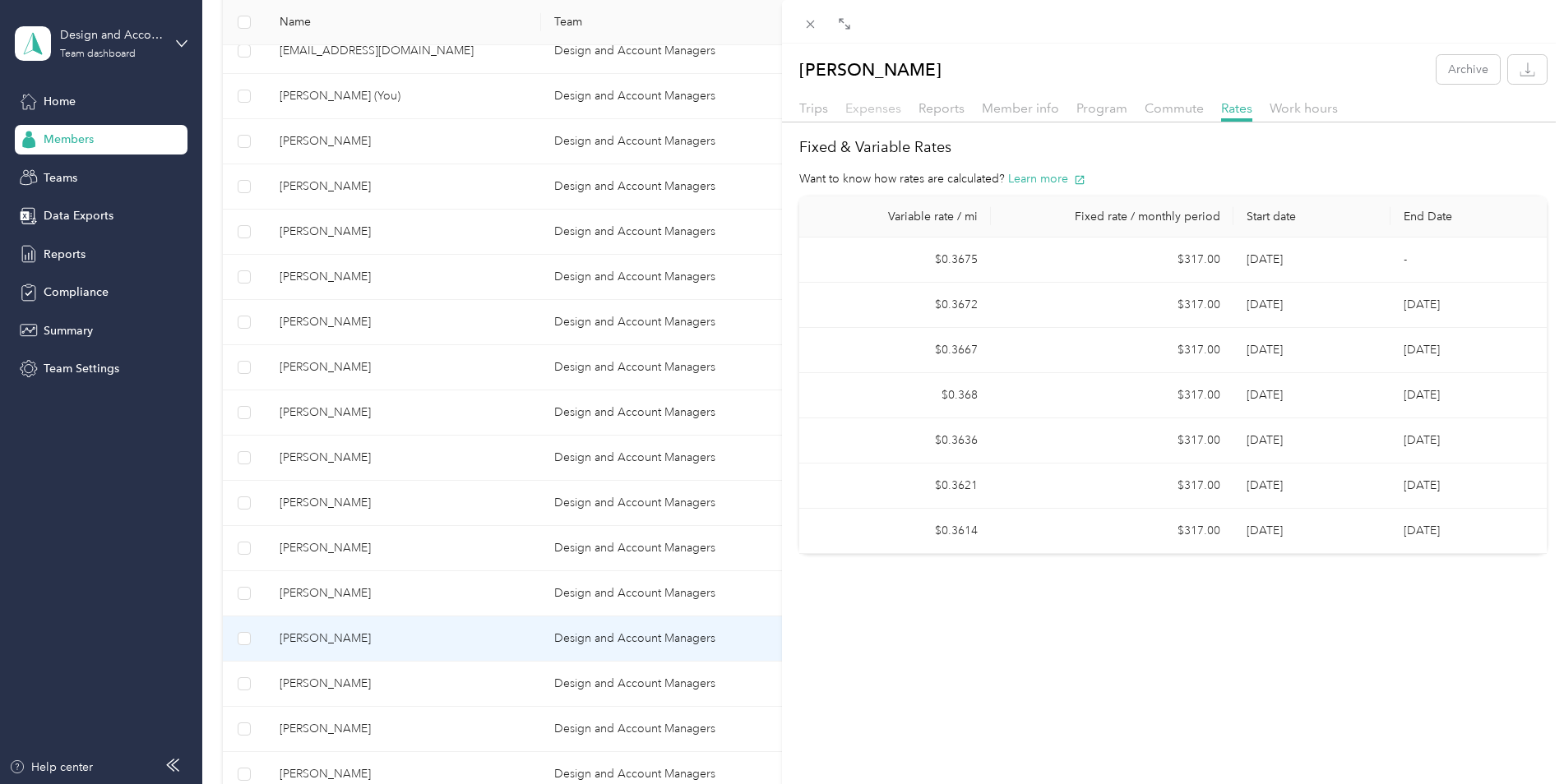
click at [894, 113] on span "Expenses" at bounding box center [873, 108] width 56 height 16
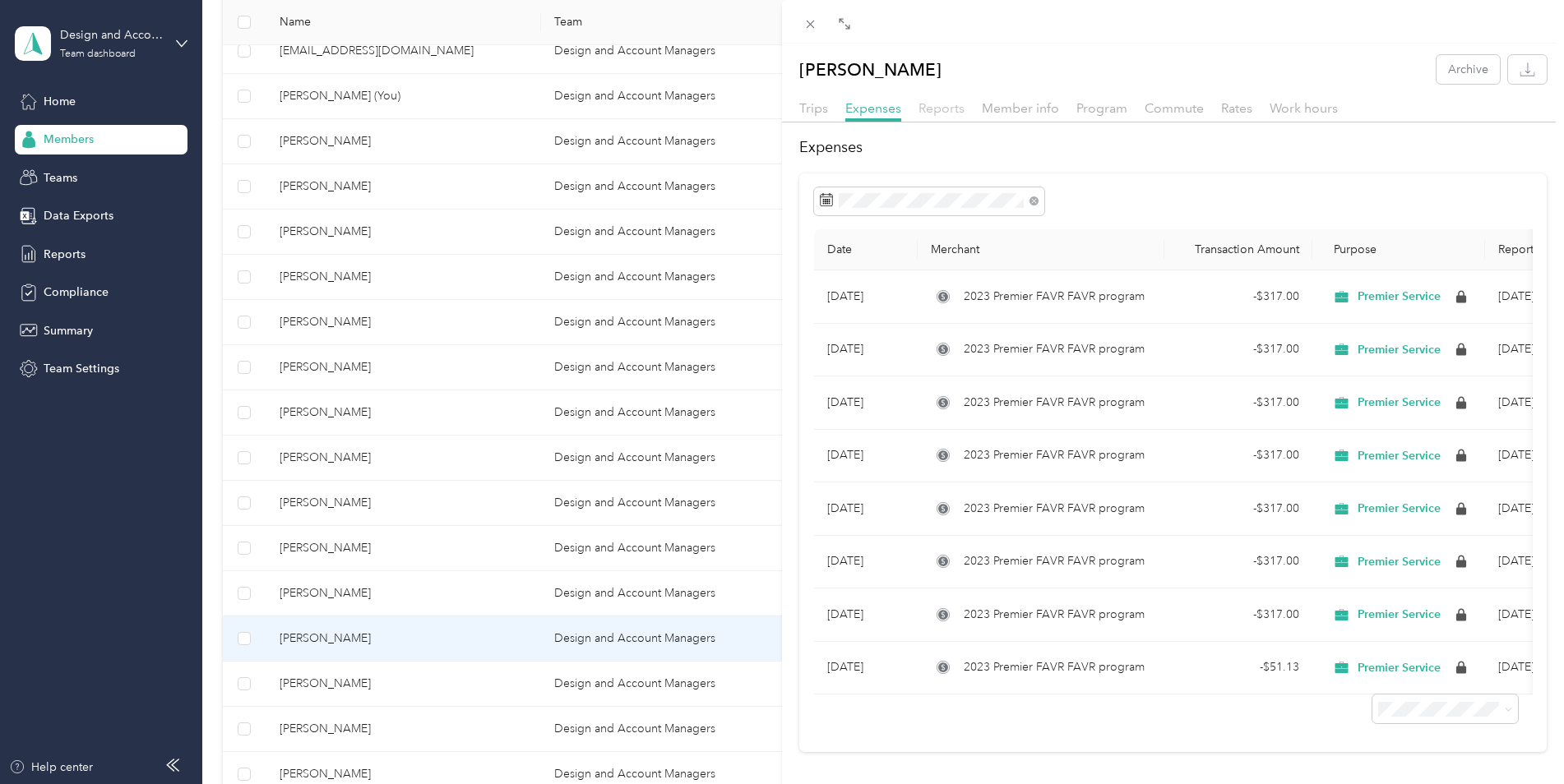
click at [927, 111] on span "Reports" at bounding box center [941, 108] width 46 height 16
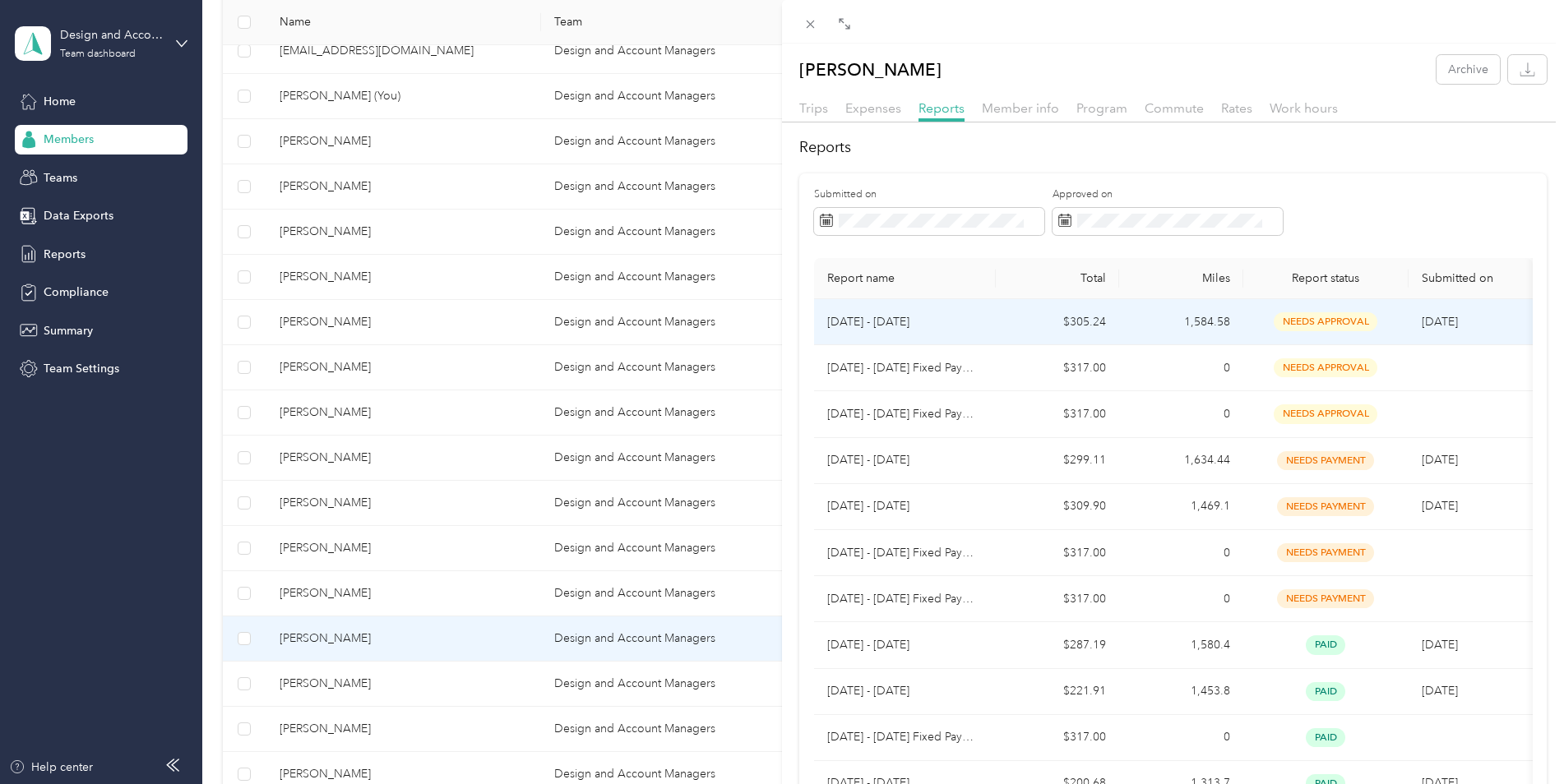
click at [1012, 325] on td "$305.24" at bounding box center [1057, 322] width 124 height 46
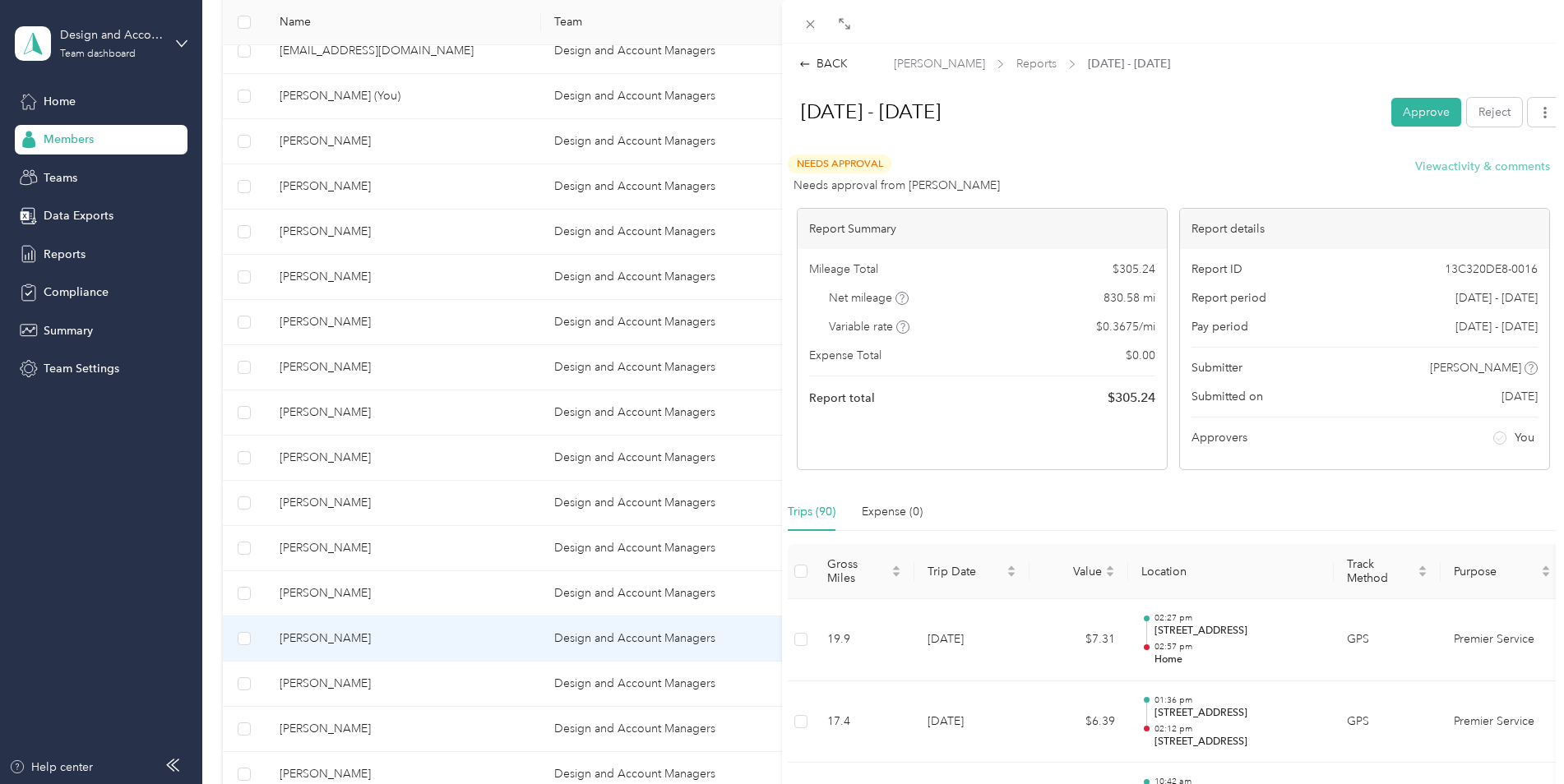
click at [1457, 165] on button "View activity & comments" at bounding box center [1482, 166] width 135 height 17
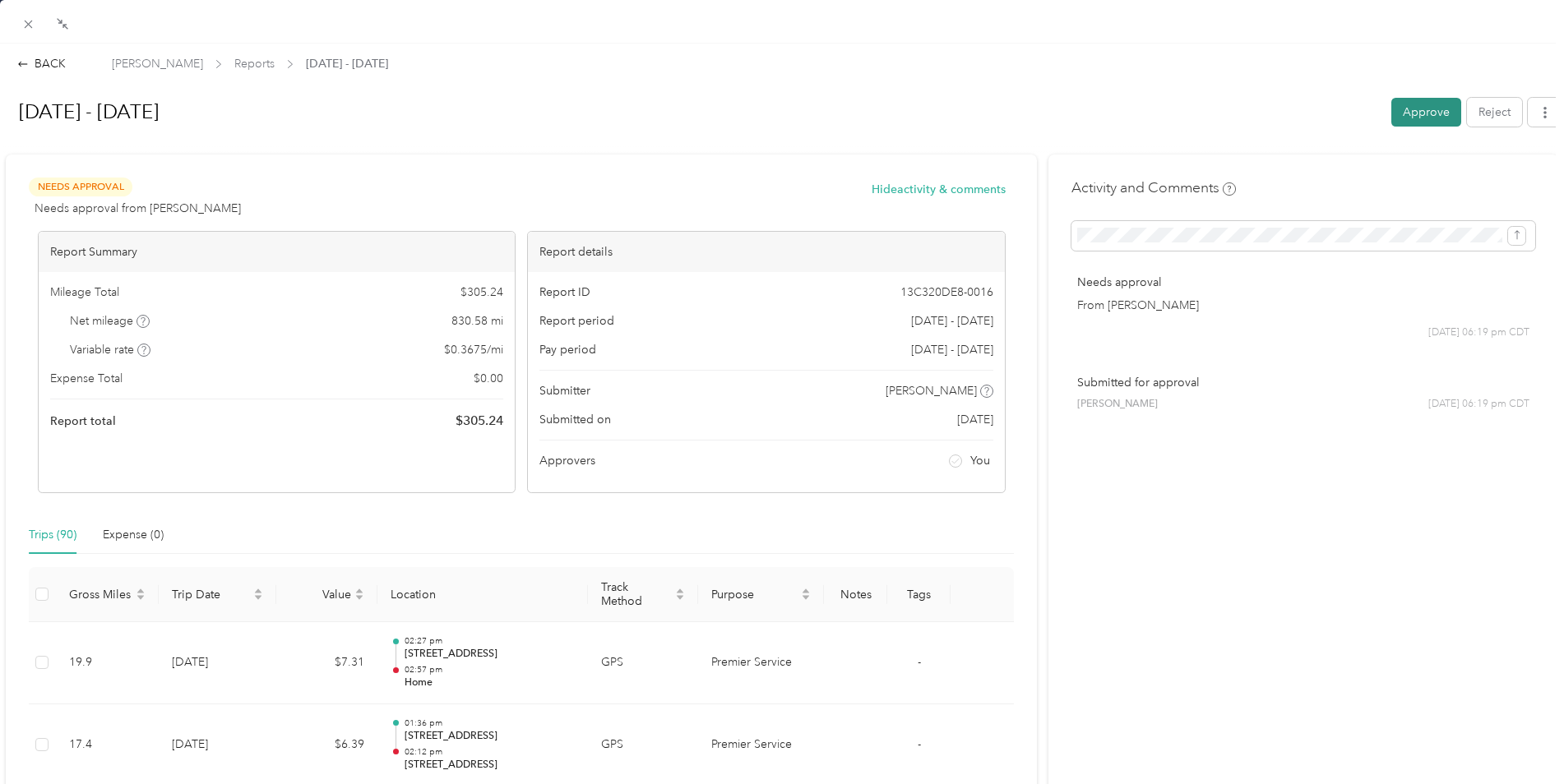
click at [1426, 105] on button "Approve" at bounding box center [1426, 112] width 70 height 29
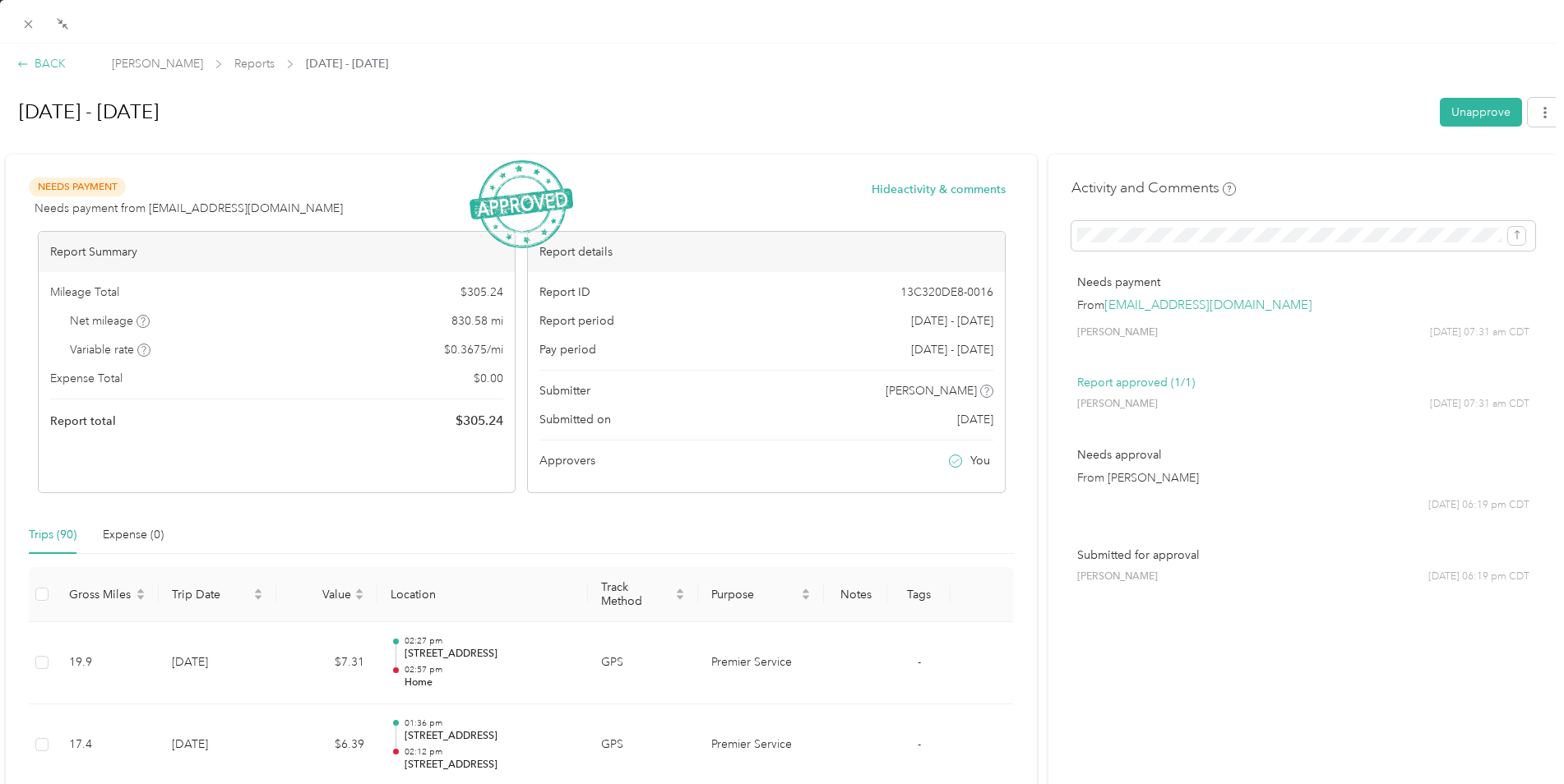
click at [44, 64] on div "BACK" at bounding box center [41, 63] width 49 height 17
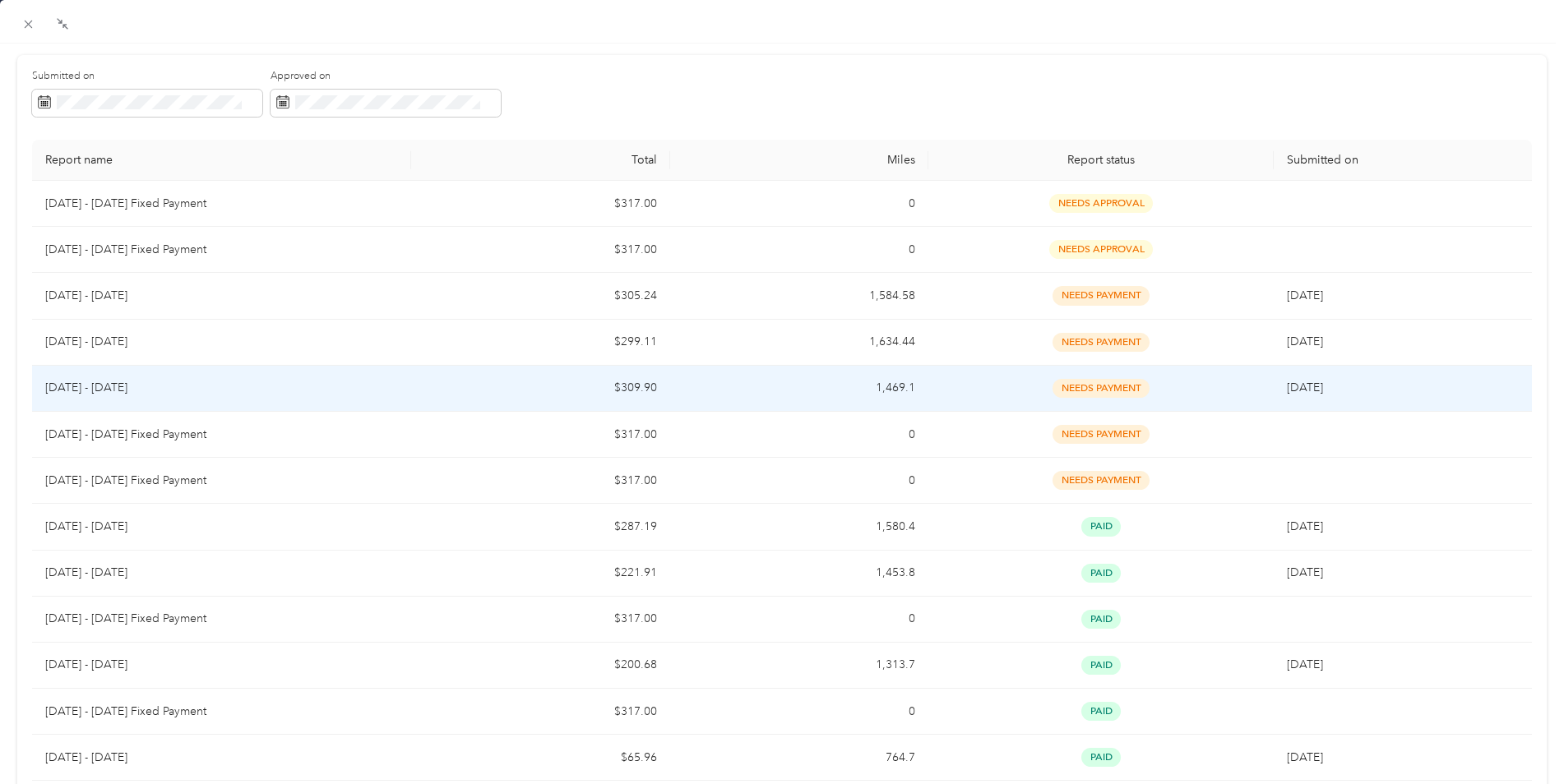
scroll to position [390, 0]
